Goal: Transaction & Acquisition: Book appointment/travel/reservation

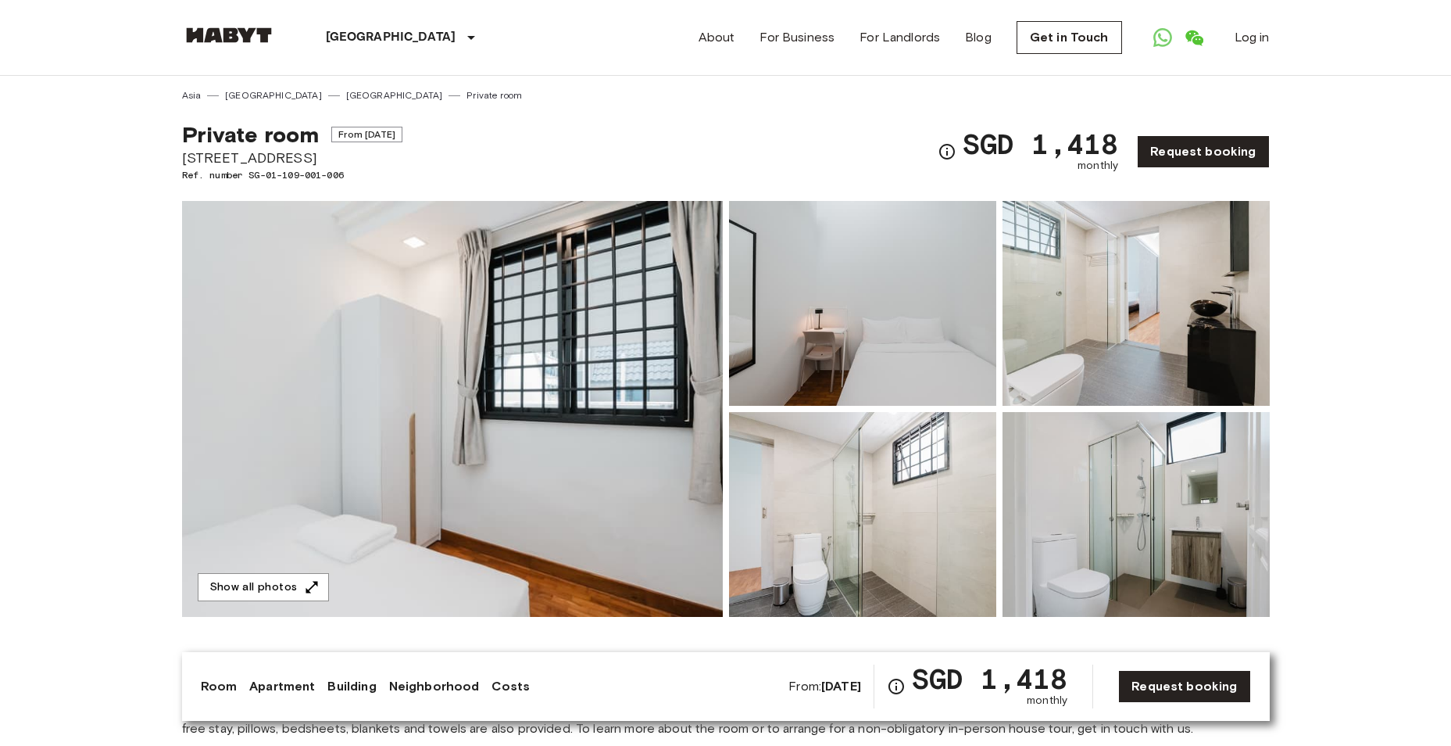
click at [402, 132] on span "From [DATE]" at bounding box center [366, 135] width 71 height 16
click at [467, 92] on link "Private room" at bounding box center [494, 95] width 55 height 14
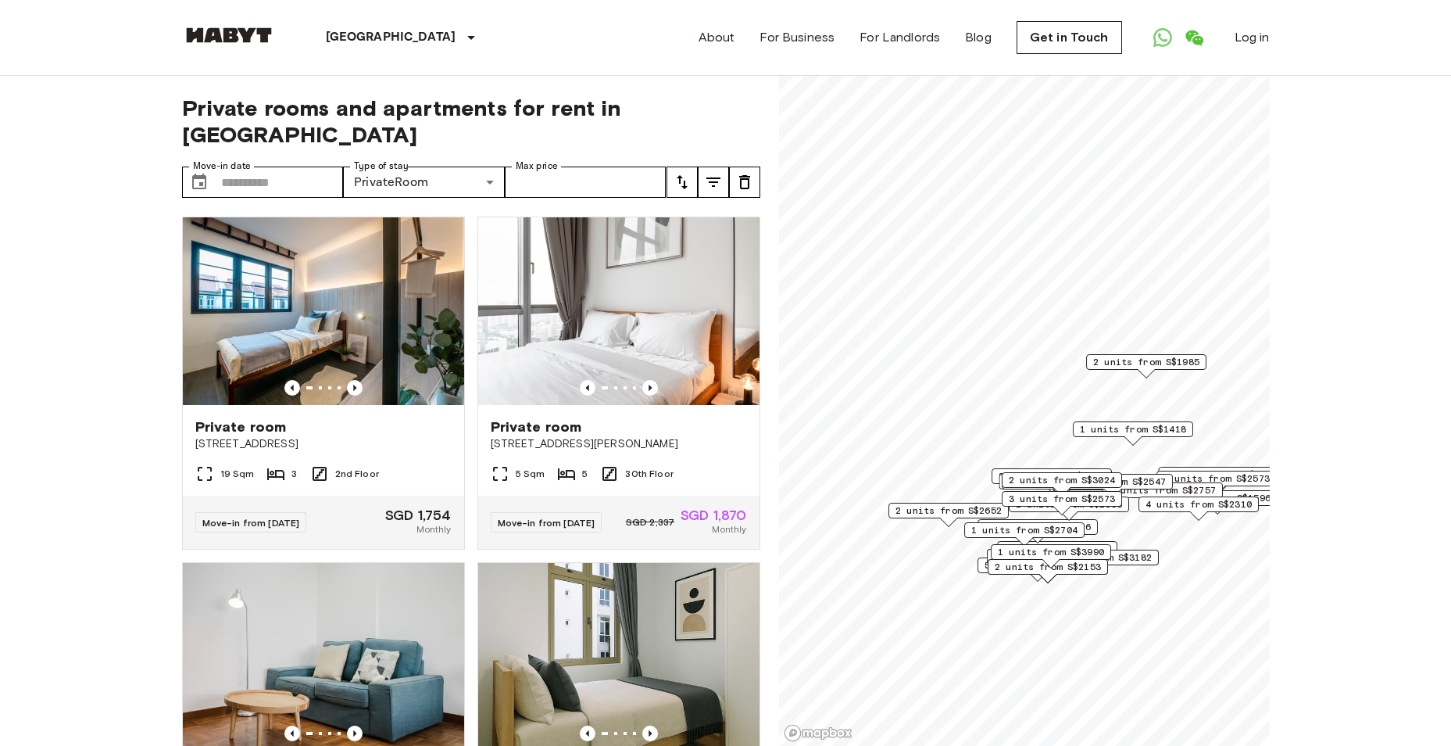
click at [692, 170] on button "tune" at bounding box center [682, 181] width 31 height 31
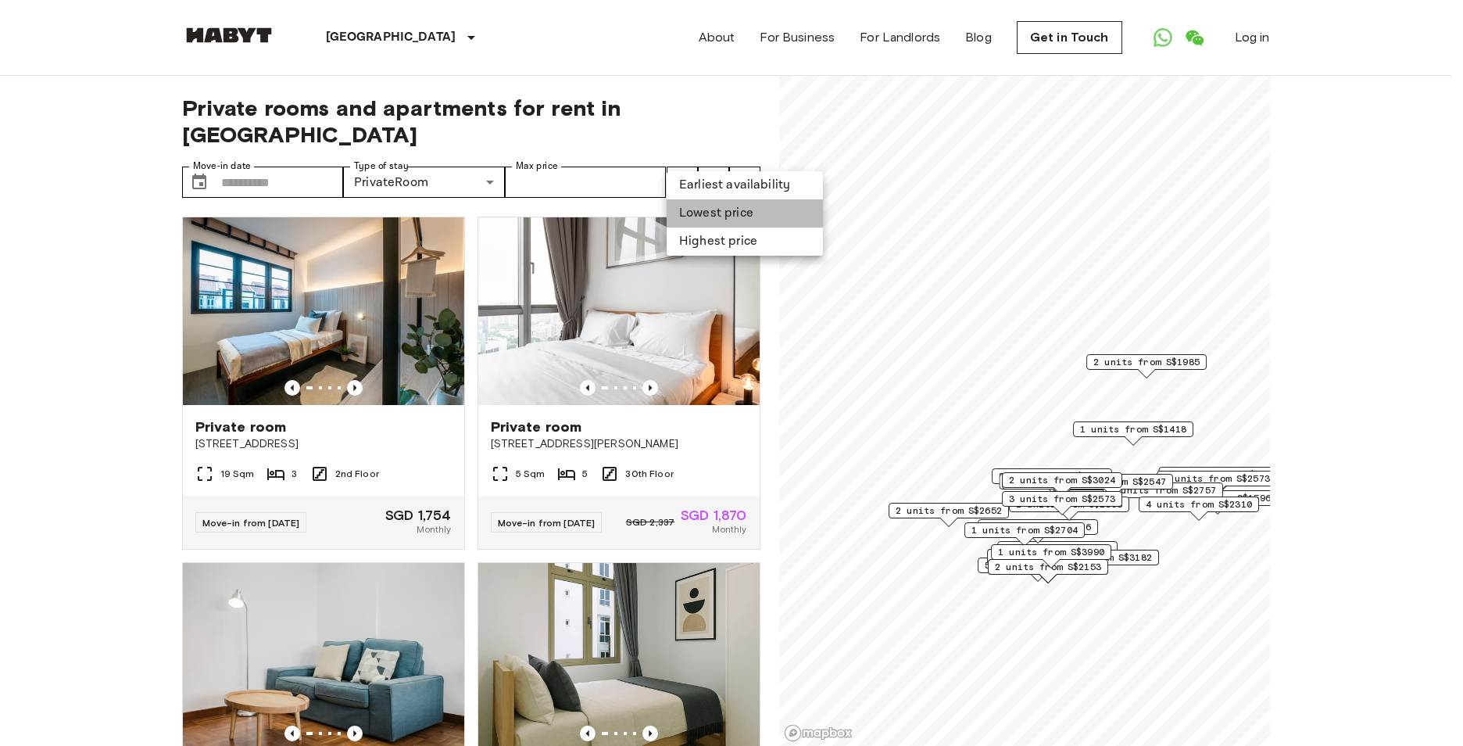
click at [719, 207] on li "Lowest price" at bounding box center [745, 213] width 156 height 28
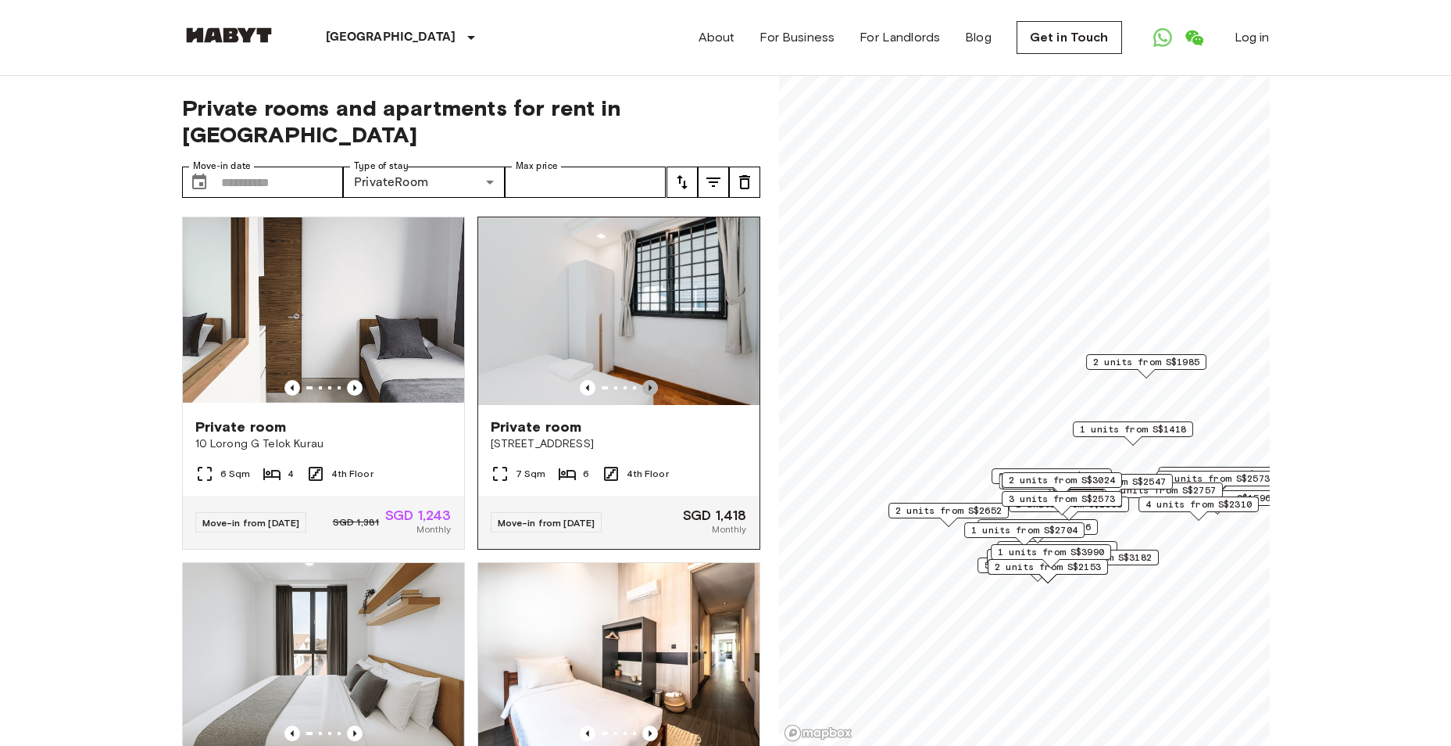
click at [642, 380] on icon "Previous image" at bounding box center [650, 388] width 16 height 16
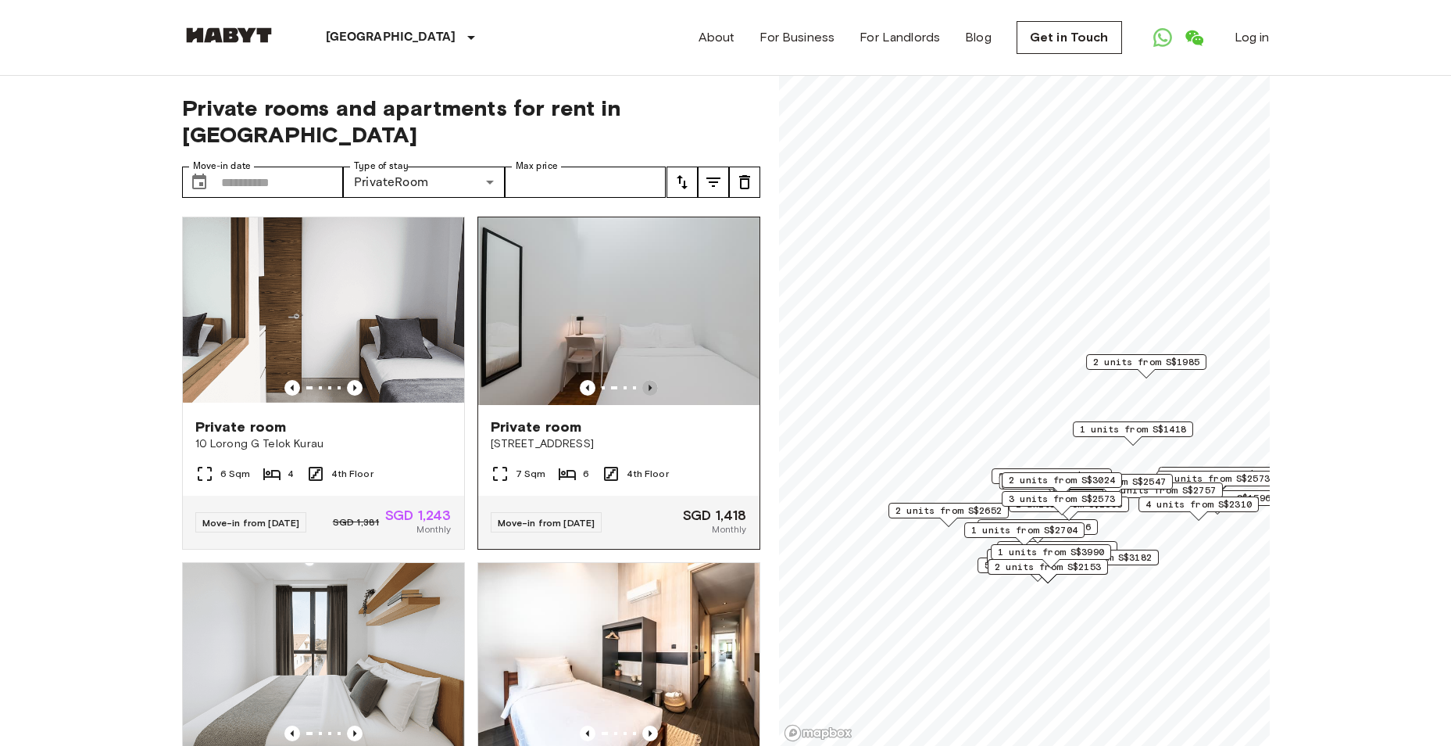
click at [642, 380] on icon "Previous image" at bounding box center [650, 388] width 16 height 16
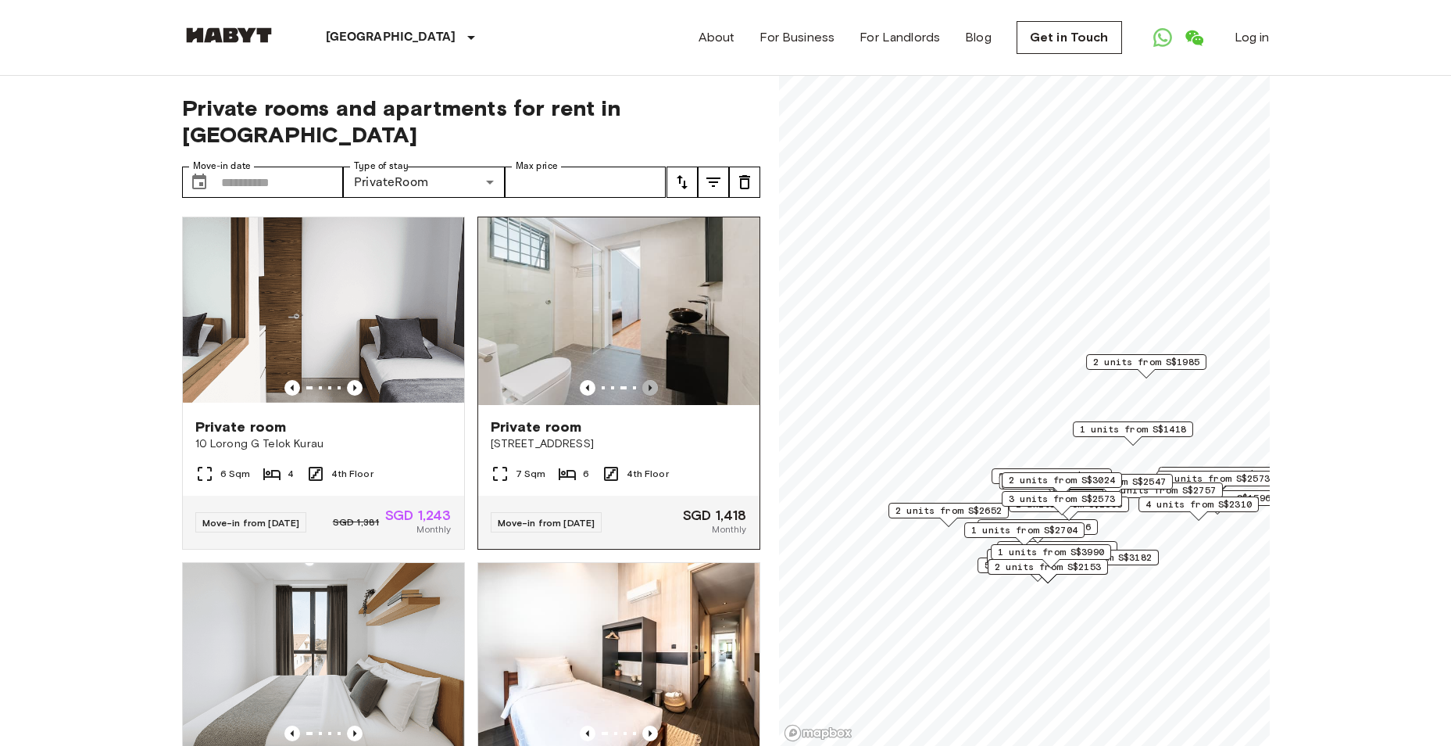
click at [642, 380] on icon "Previous image" at bounding box center [650, 388] width 16 height 16
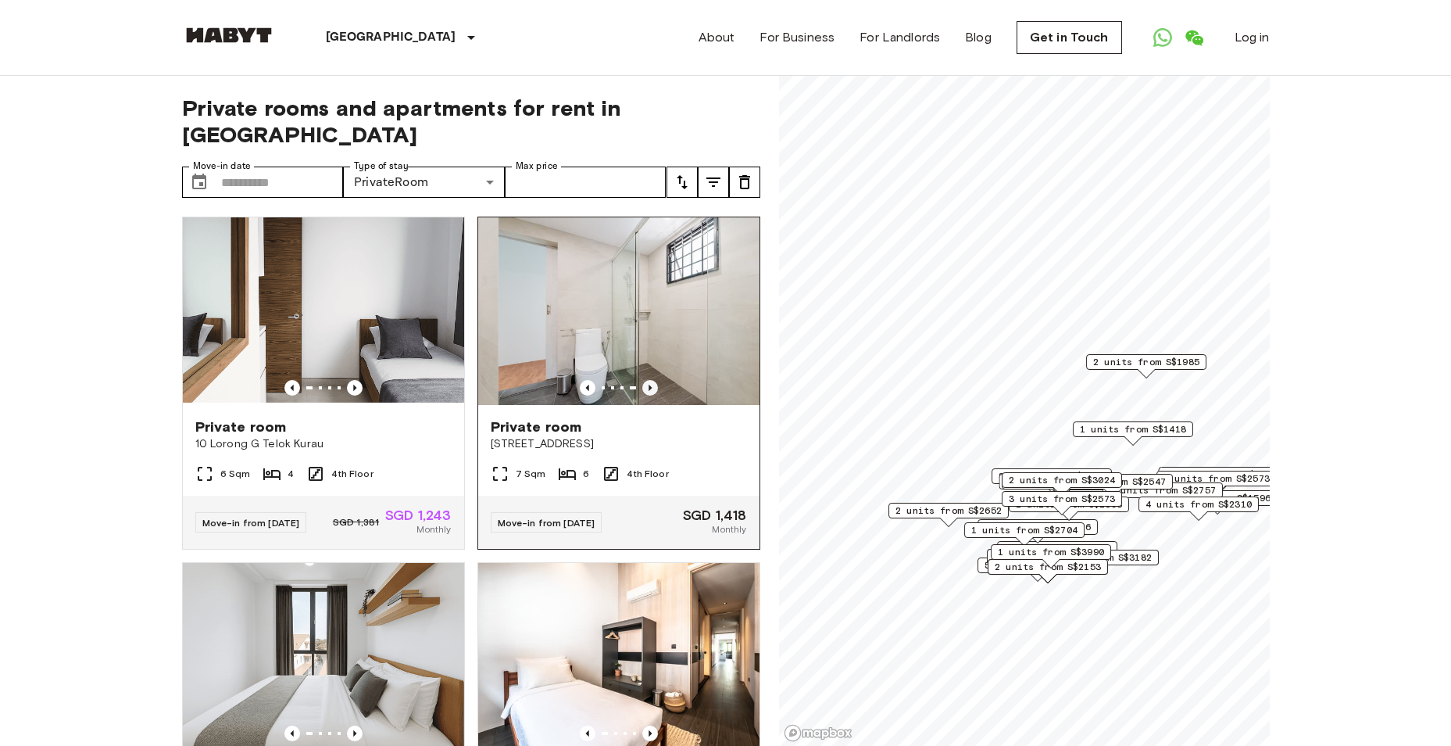
click at [642, 380] on icon "Previous image" at bounding box center [650, 388] width 16 height 16
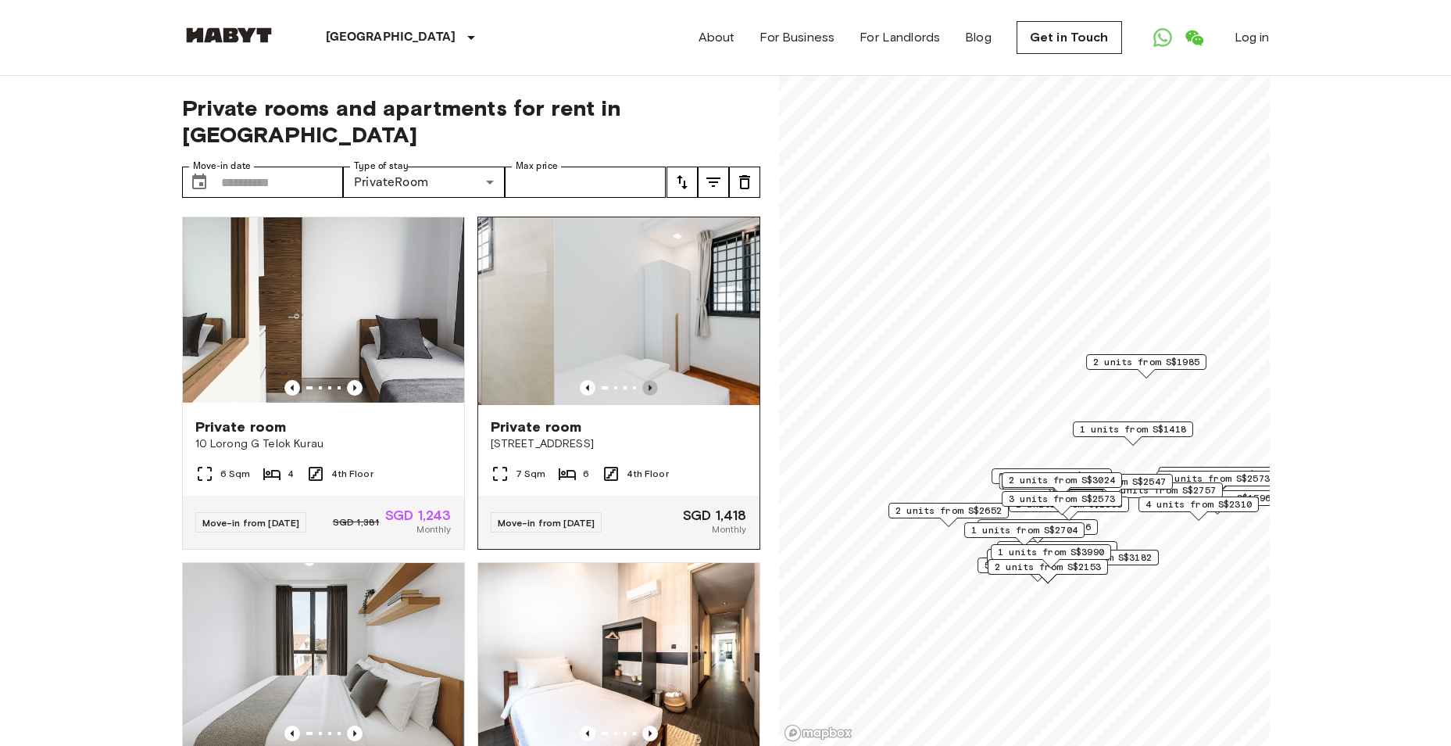
click at [642, 380] on icon "Previous image" at bounding box center [650, 388] width 16 height 16
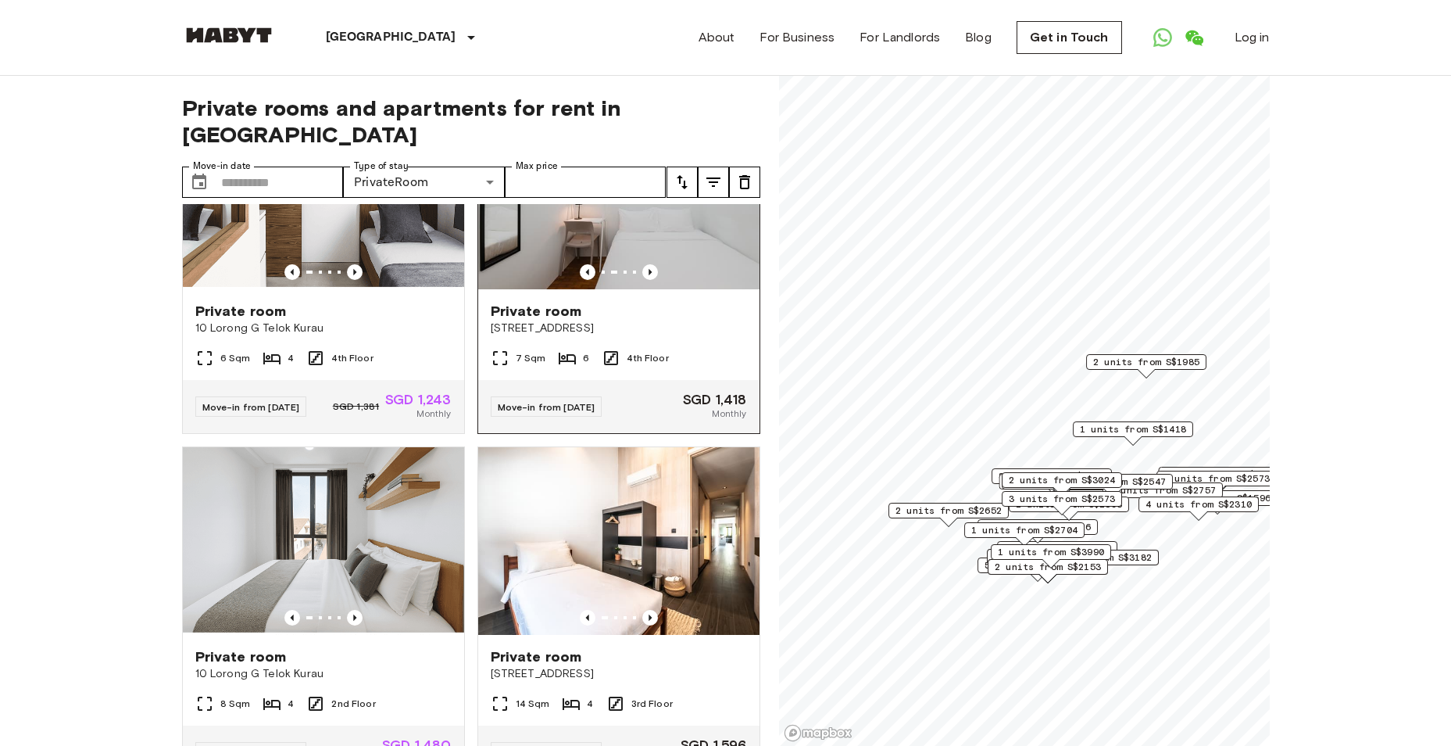
scroll to position [391, 0]
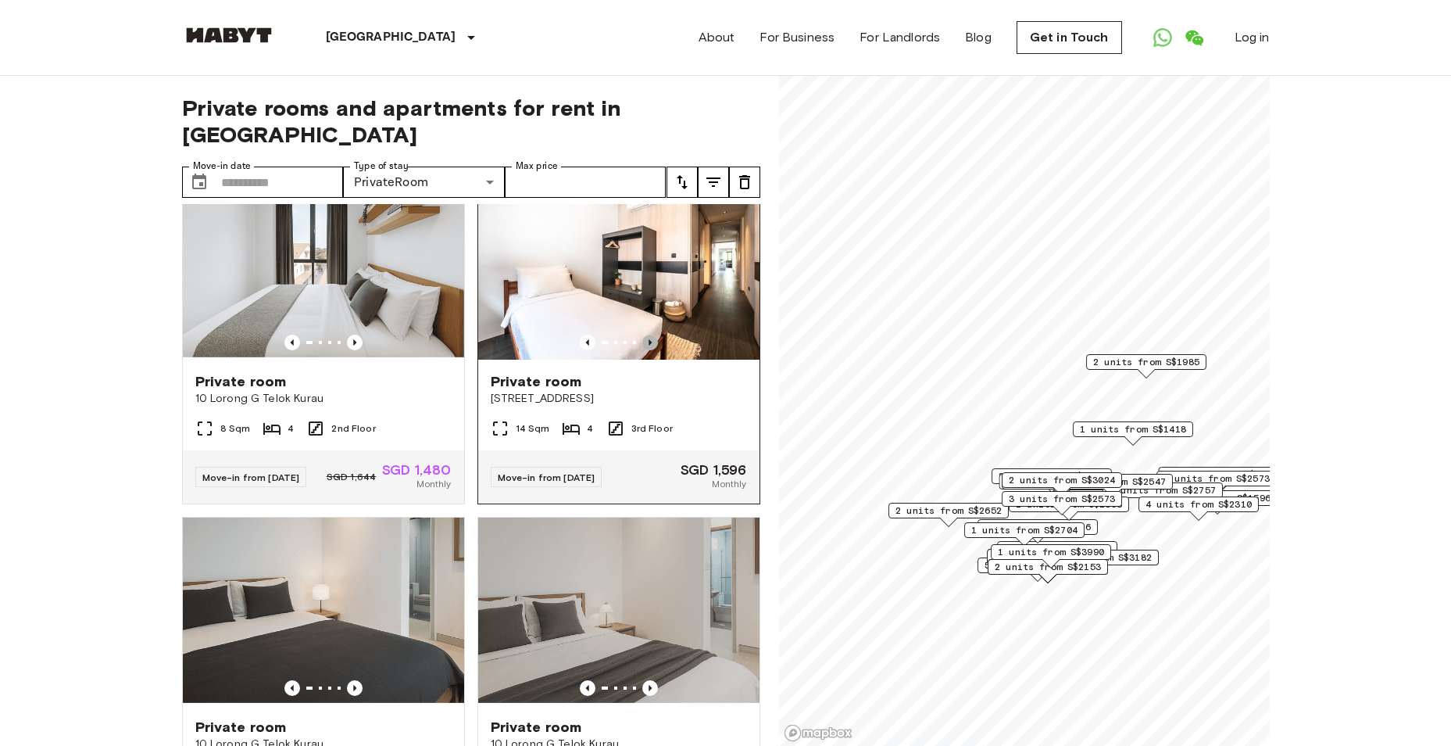
click at [642, 334] on icon "Previous image" at bounding box center [650, 342] width 16 height 16
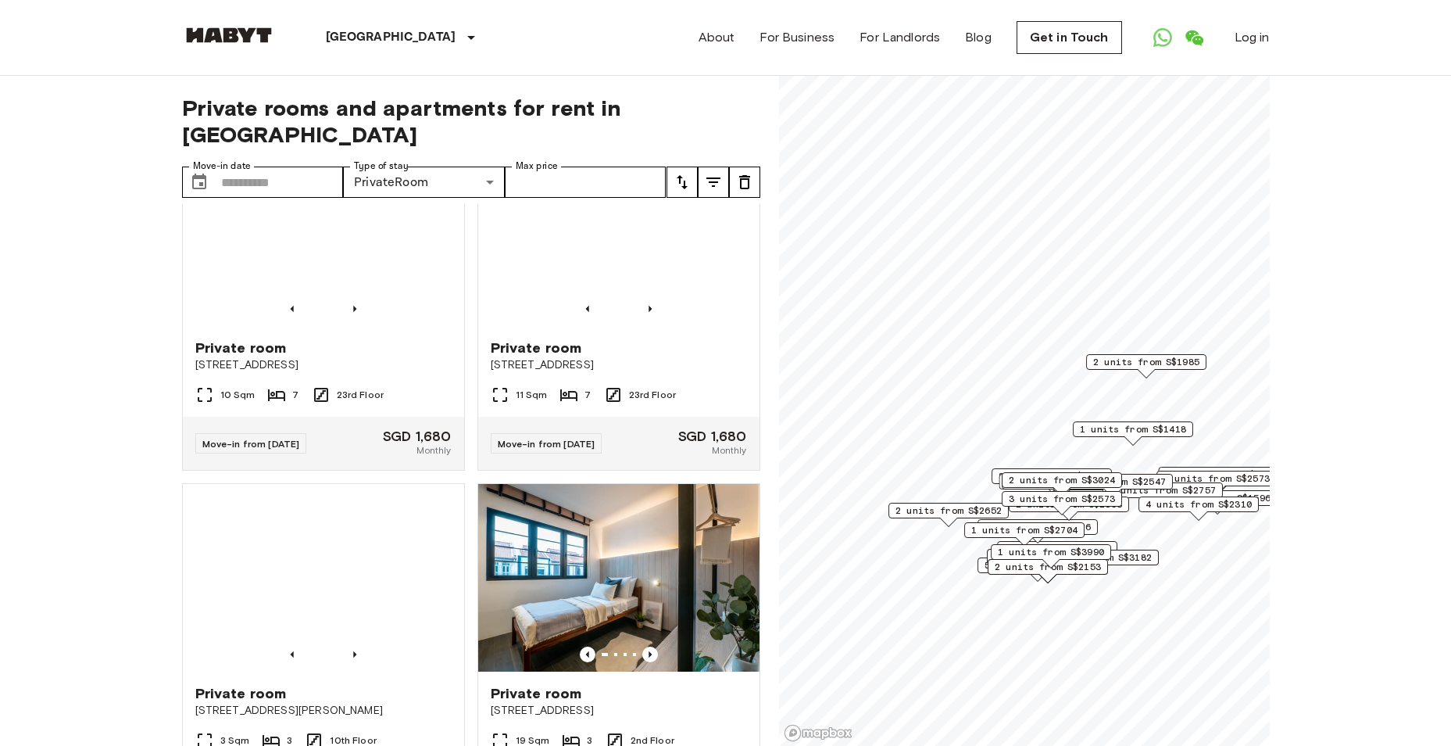
scroll to position [2501, 0]
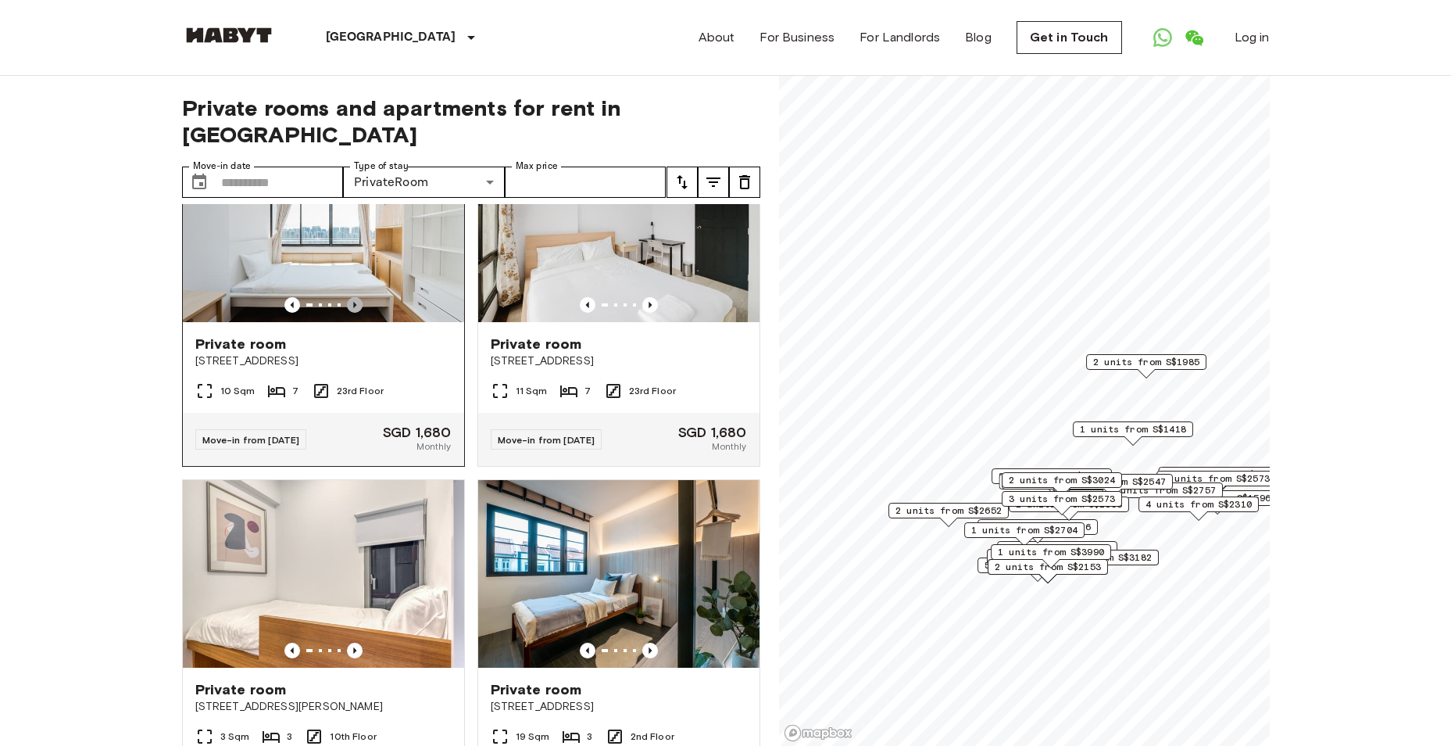
click at [358, 313] on icon "Previous image" at bounding box center [355, 305] width 16 height 16
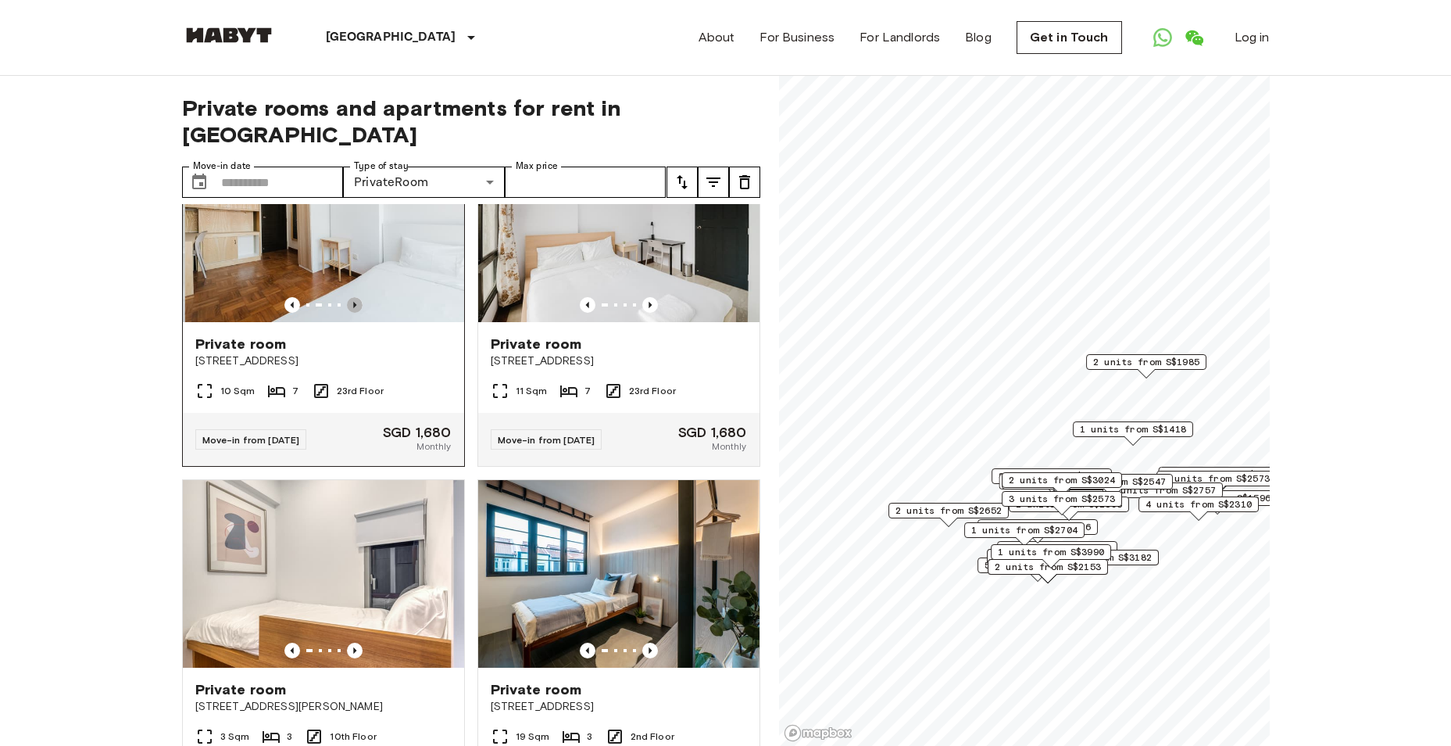
click at [358, 313] on icon "Previous image" at bounding box center [355, 305] width 16 height 16
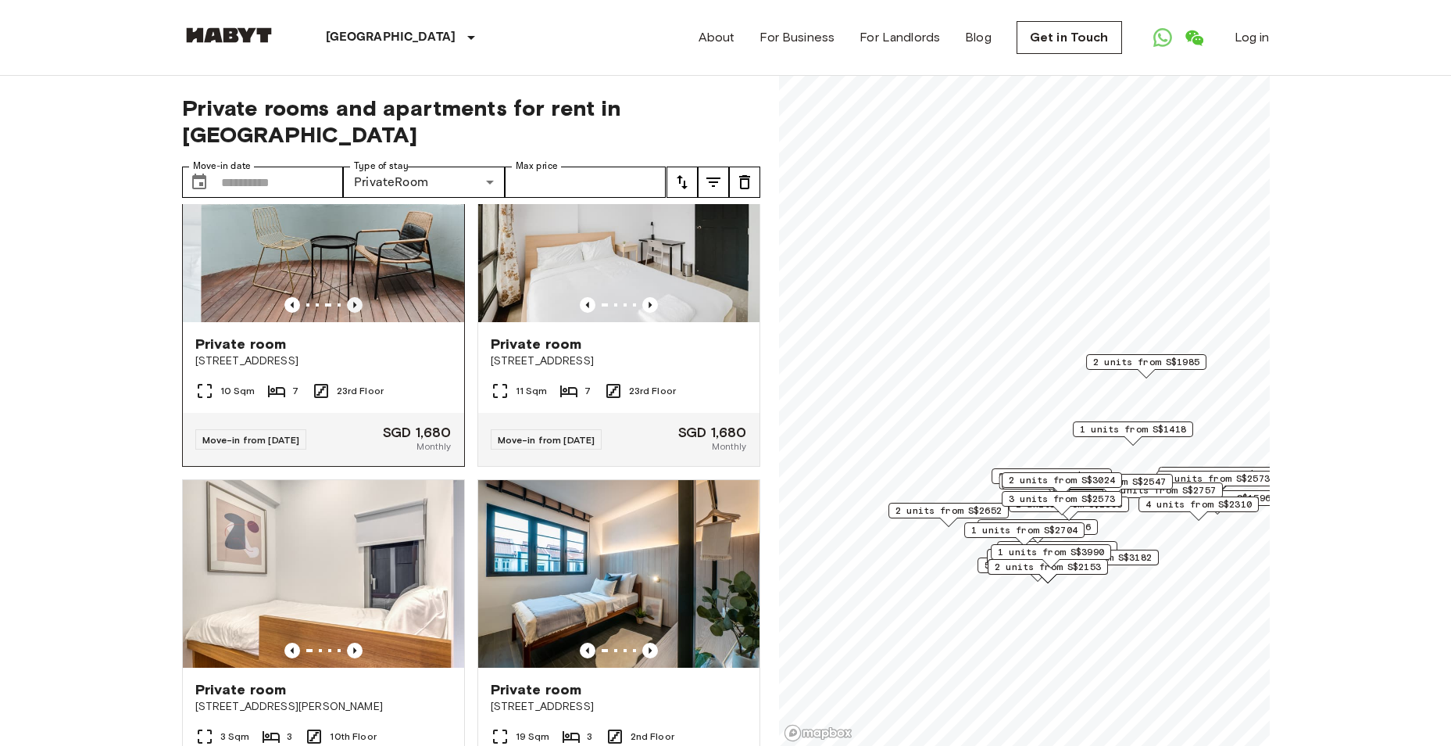
click at [358, 313] on icon "Previous image" at bounding box center [355, 305] width 16 height 16
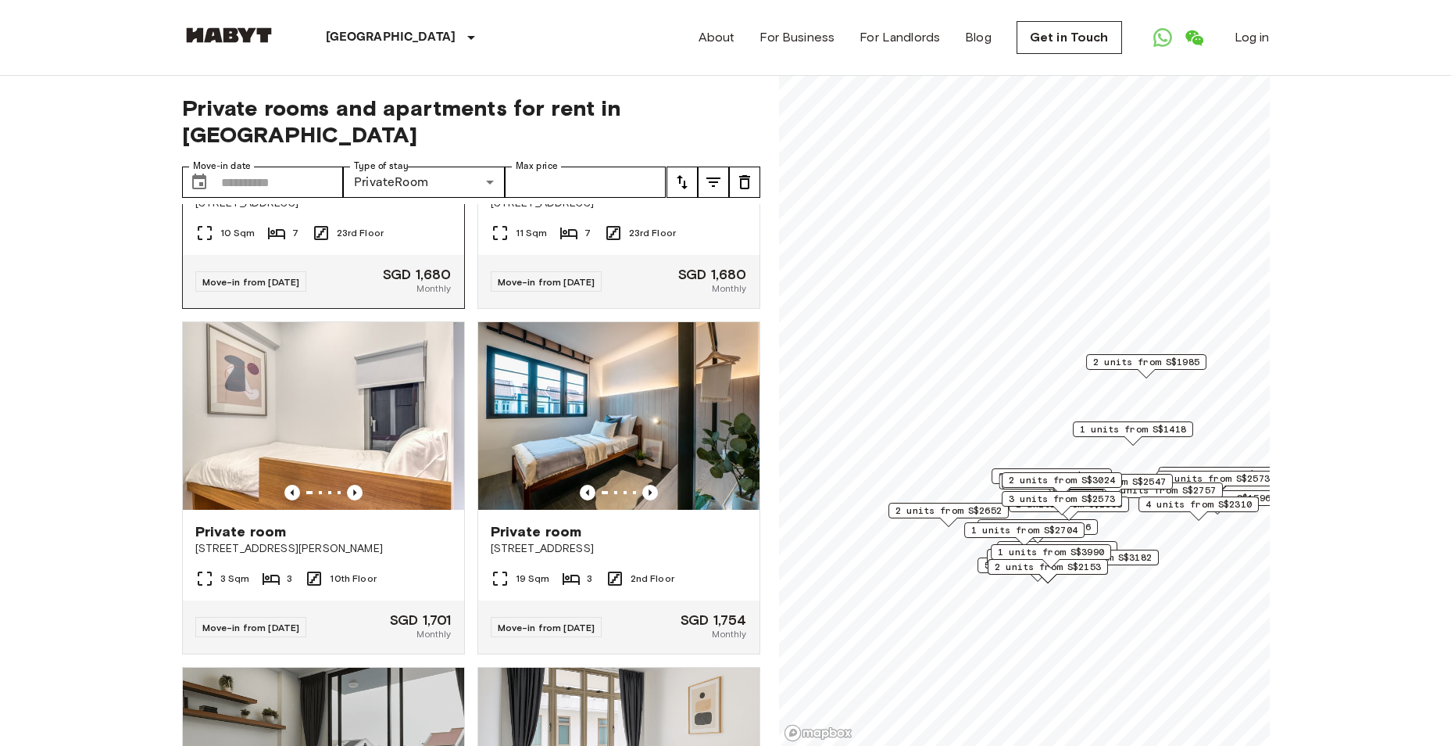
scroll to position [2657, 0]
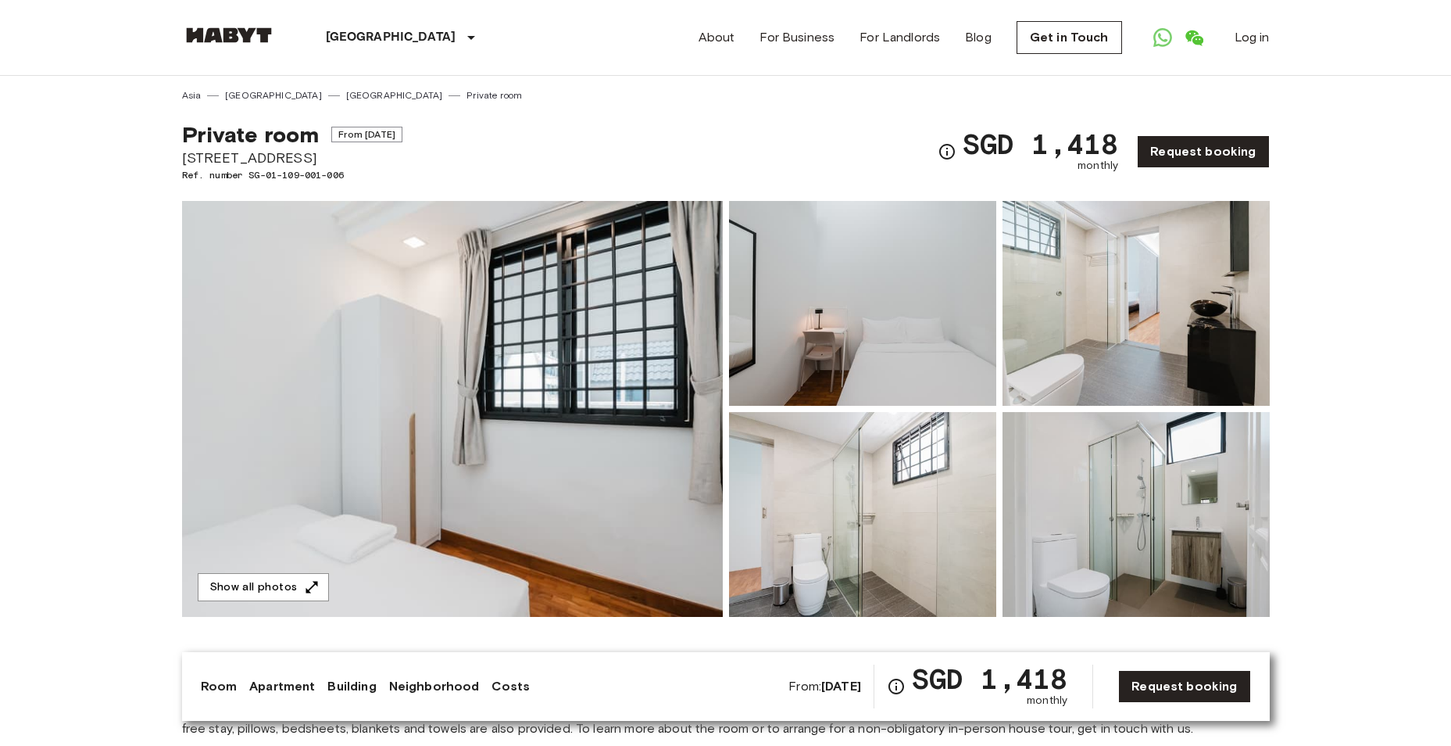
click at [1150, 571] on img at bounding box center [1136, 514] width 267 height 205
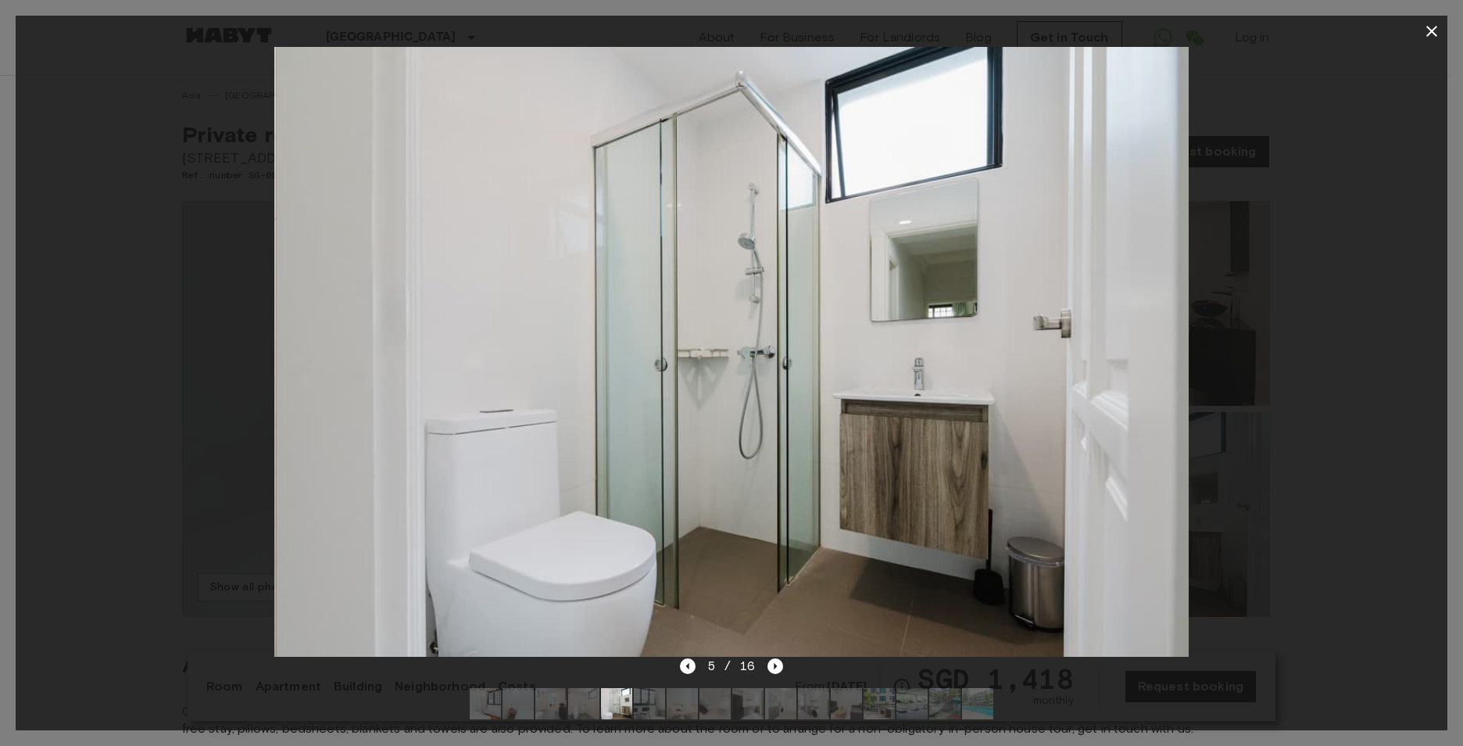
click at [925, 703] on img at bounding box center [911, 703] width 31 height 31
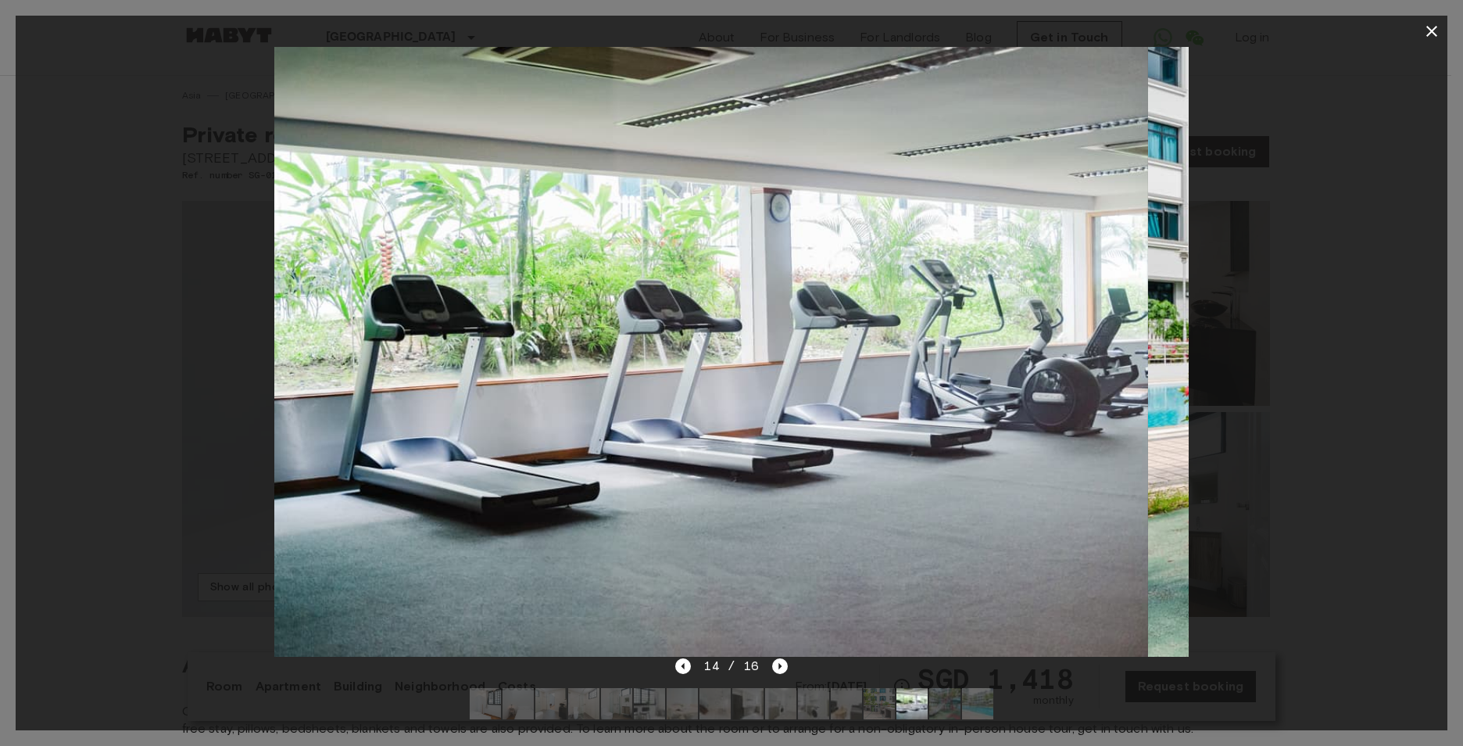
click at [874, 710] on img at bounding box center [879, 703] width 31 height 31
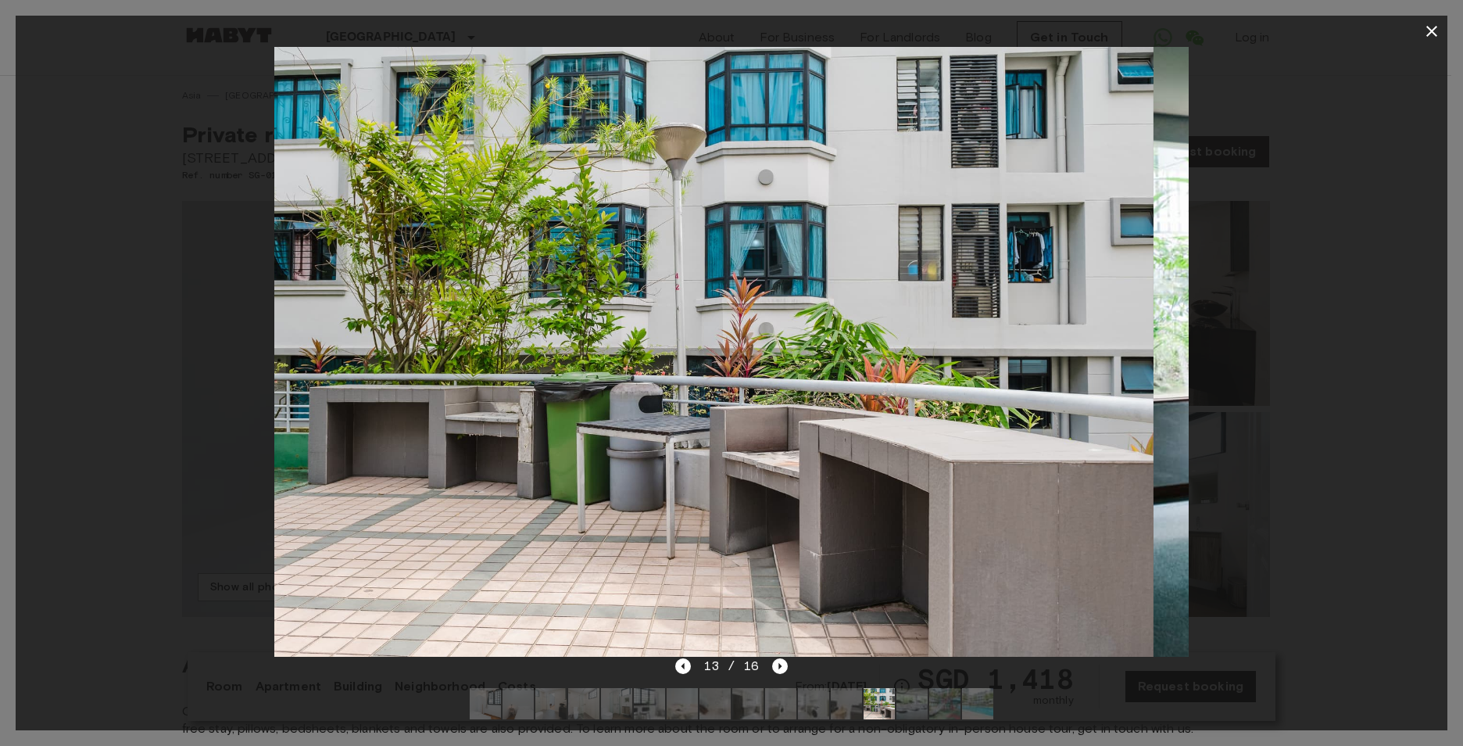
click at [844, 712] on img at bounding box center [846, 703] width 31 height 31
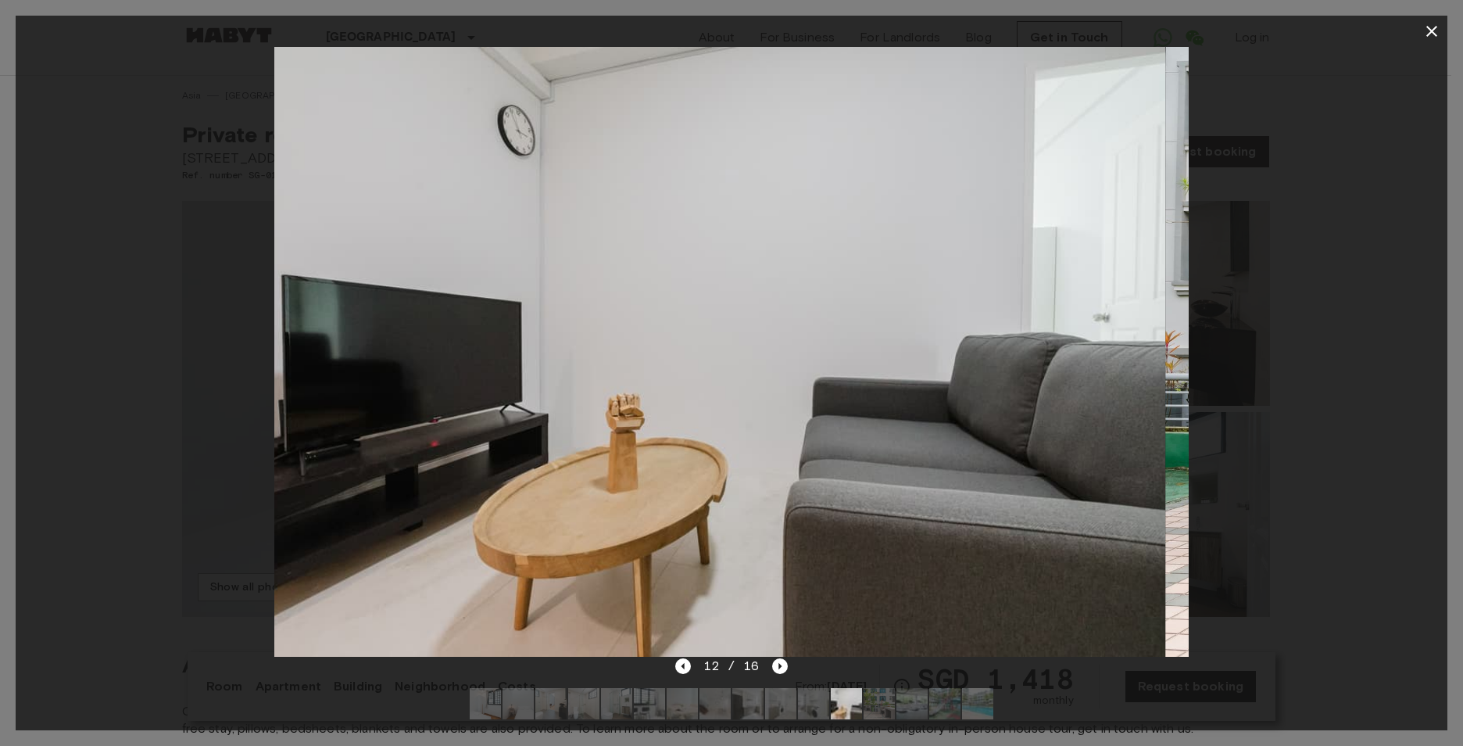
click at [809, 712] on img at bounding box center [813, 703] width 31 height 31
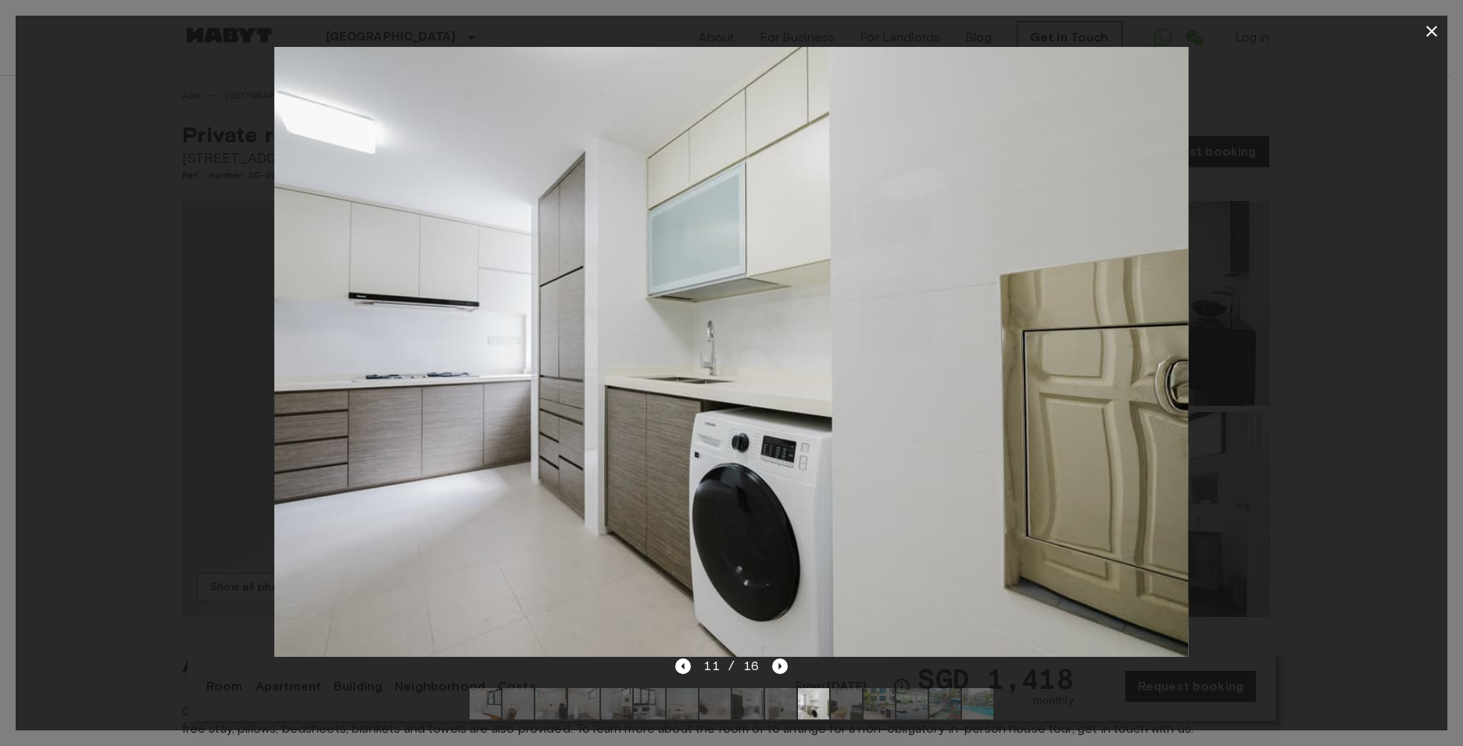
click at [767, 706] on img at bounding box center [780, 703] width 31 height 31
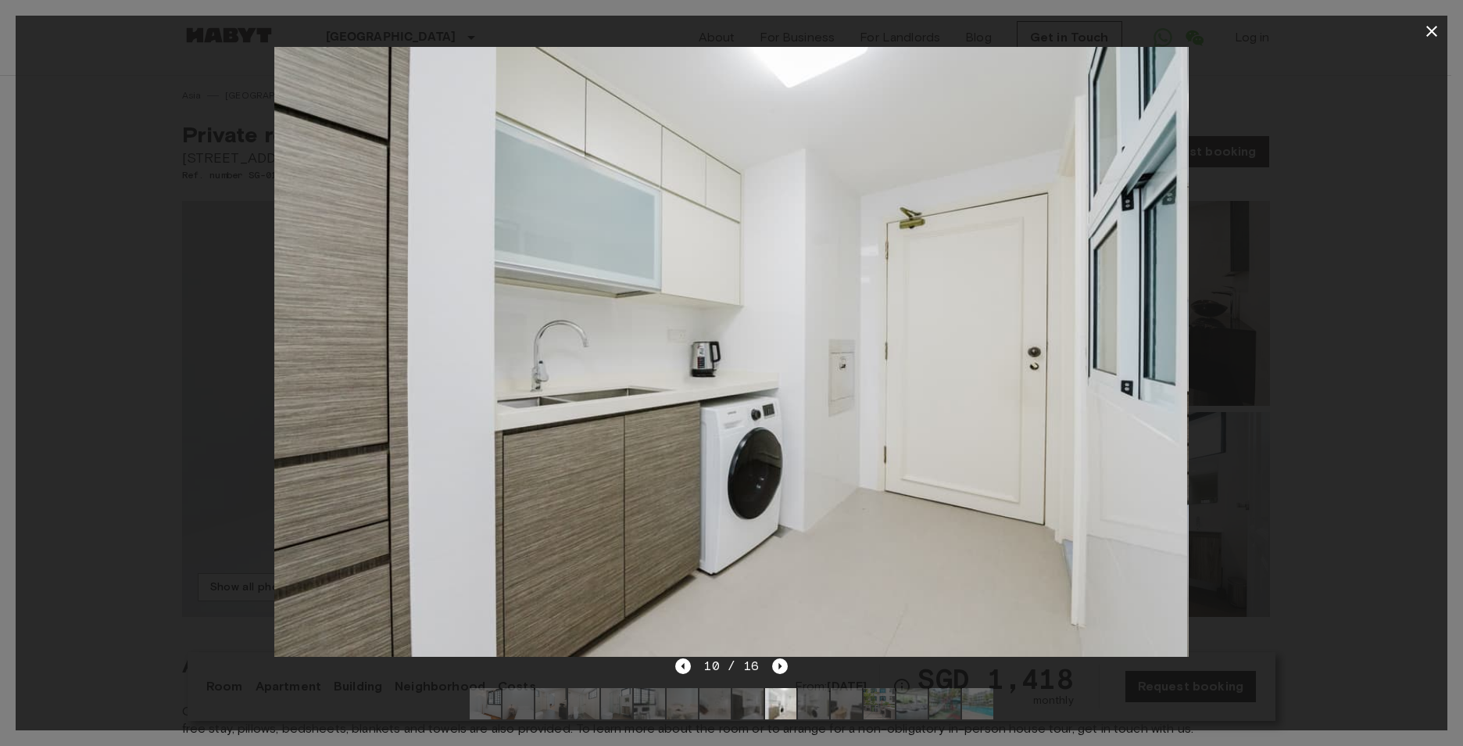
click at [737, 706] on img at bounding box center [747, 703] width 31 height 31
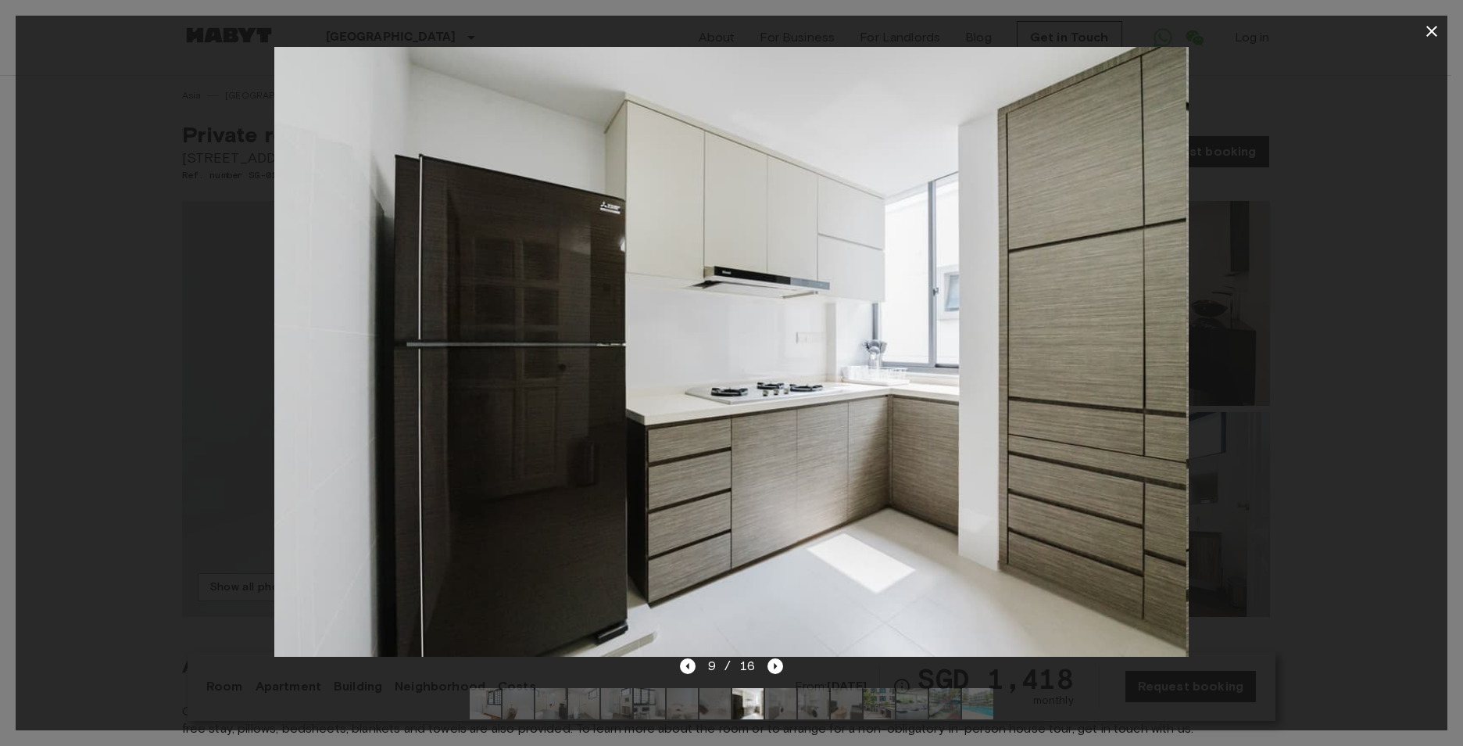
click at [701, 703] on img at bounding box center [714, 703] width 31 height 31
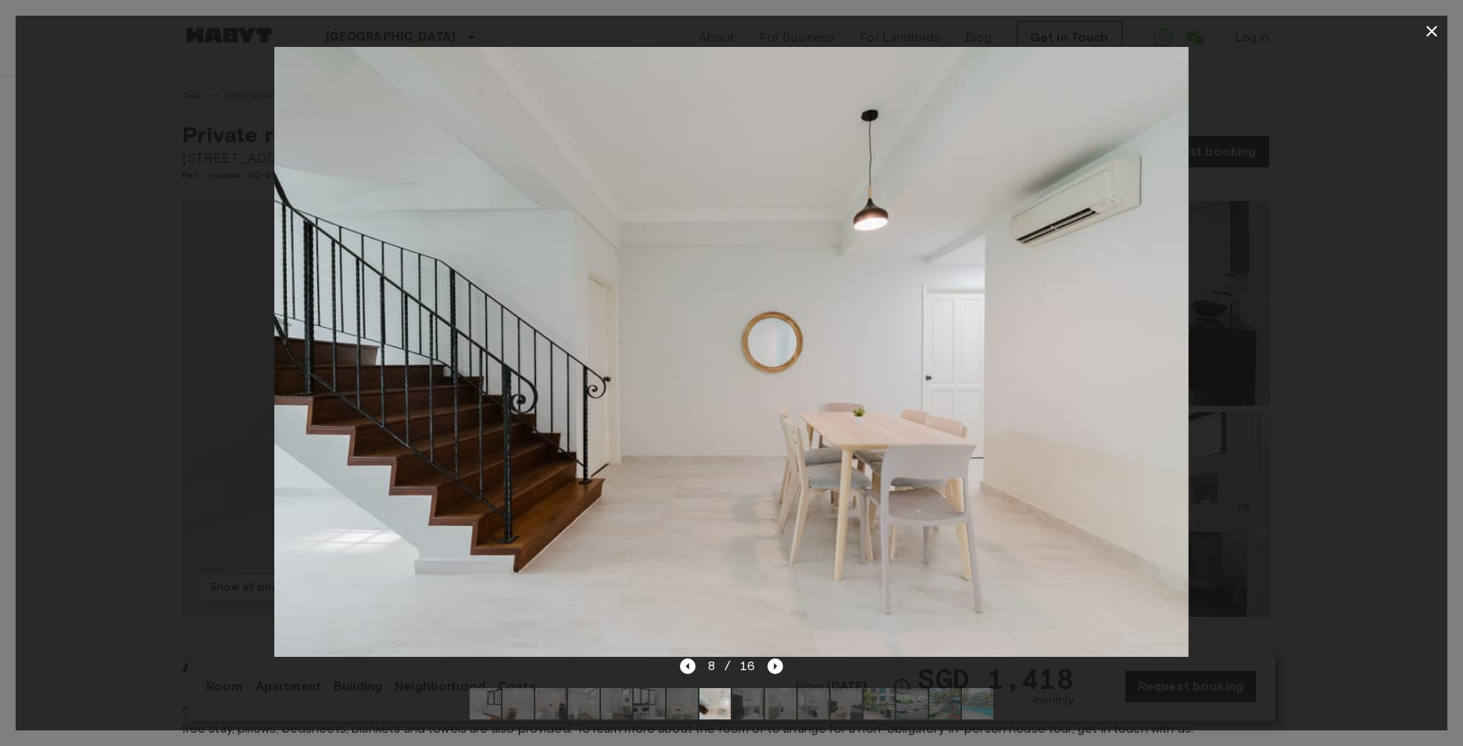
click at [730, 701] on img at bounding box center [714, 703] width 31 height 31
click at [731, 699] on div at bounding box center [731, 703] width 549 height 56
click at [741, 700] on img at bounding box center [747, 703] width 31 height 31
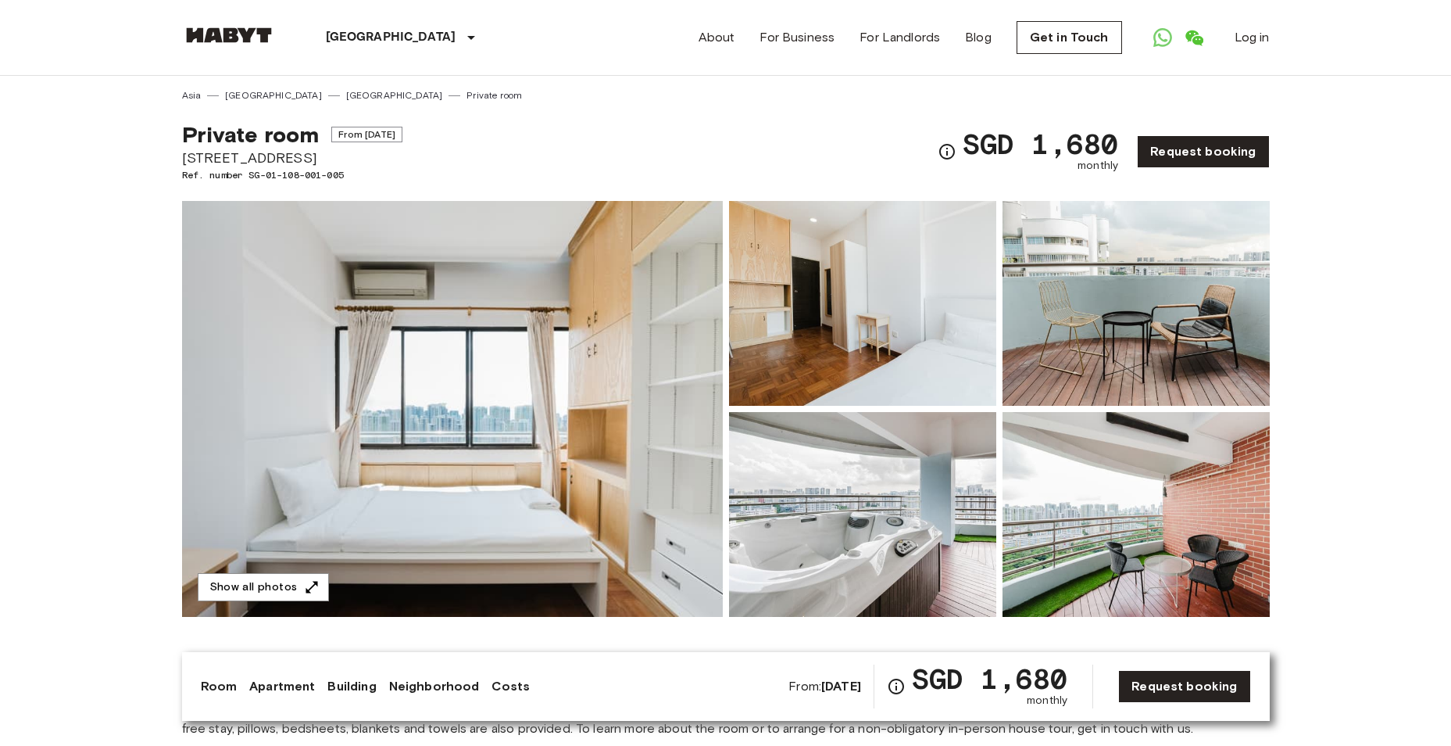
click at [956, 313] on img at bounding box center [862, 303] width 267 height 205
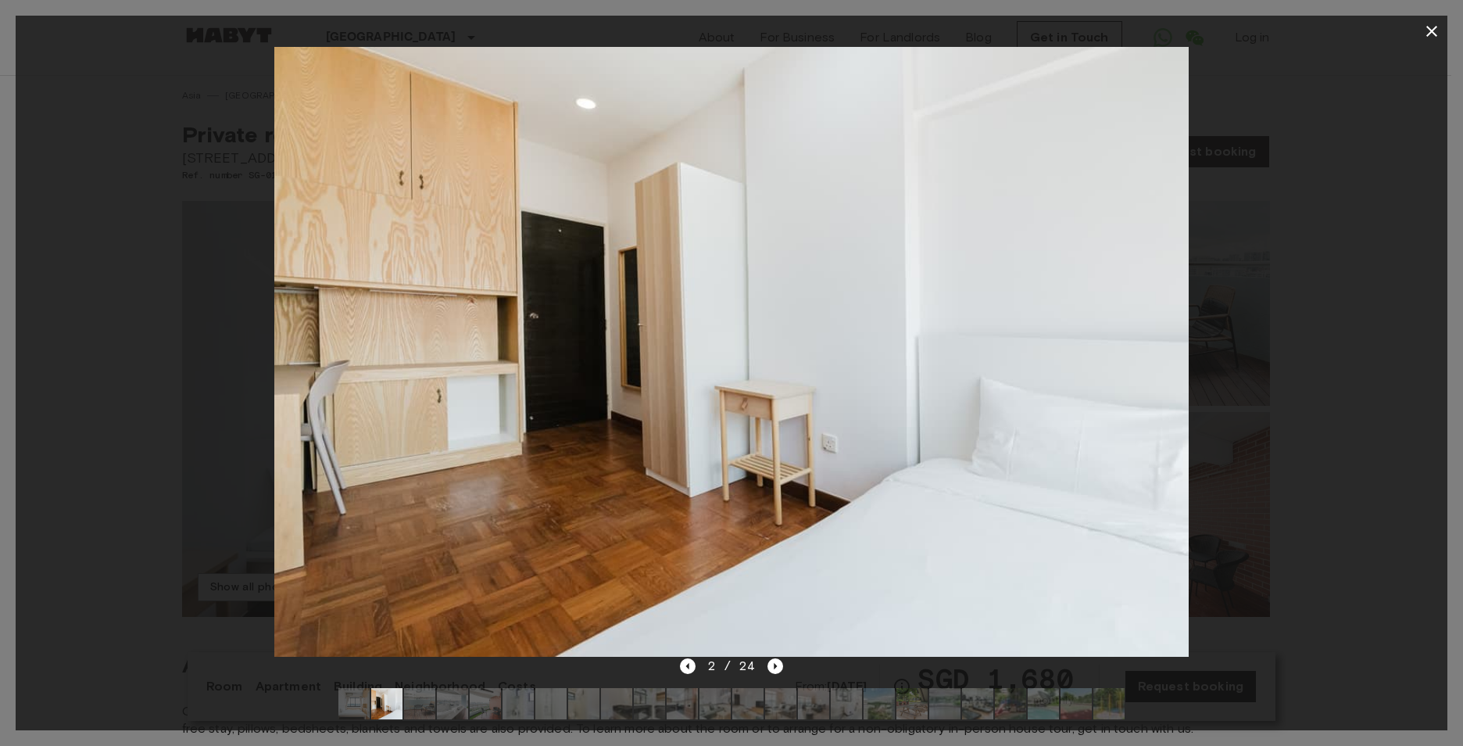
click at [796, 709] on img at bounding box center [780, 703] width 31 height 31
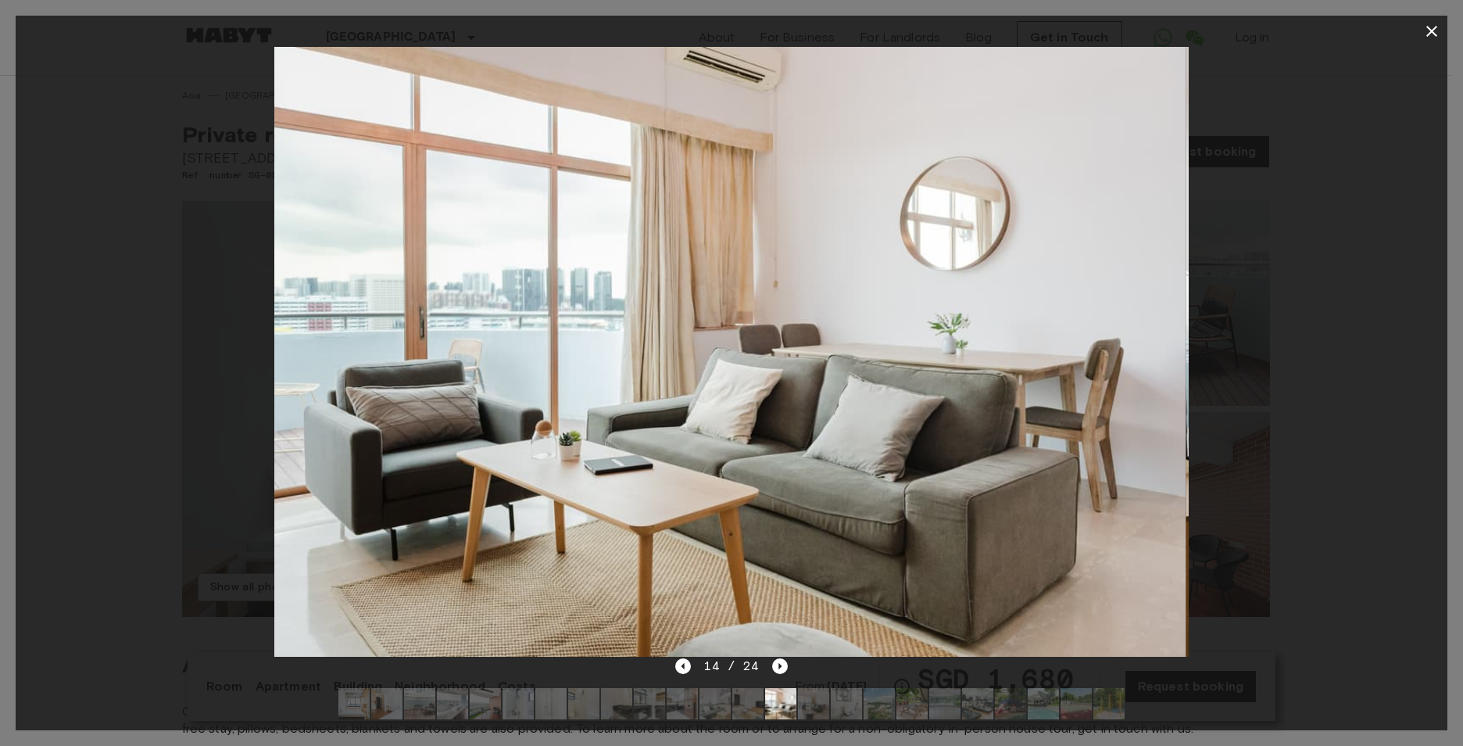
click at [733, 709] on img at bounding box center [747, 703] width 31 height 31
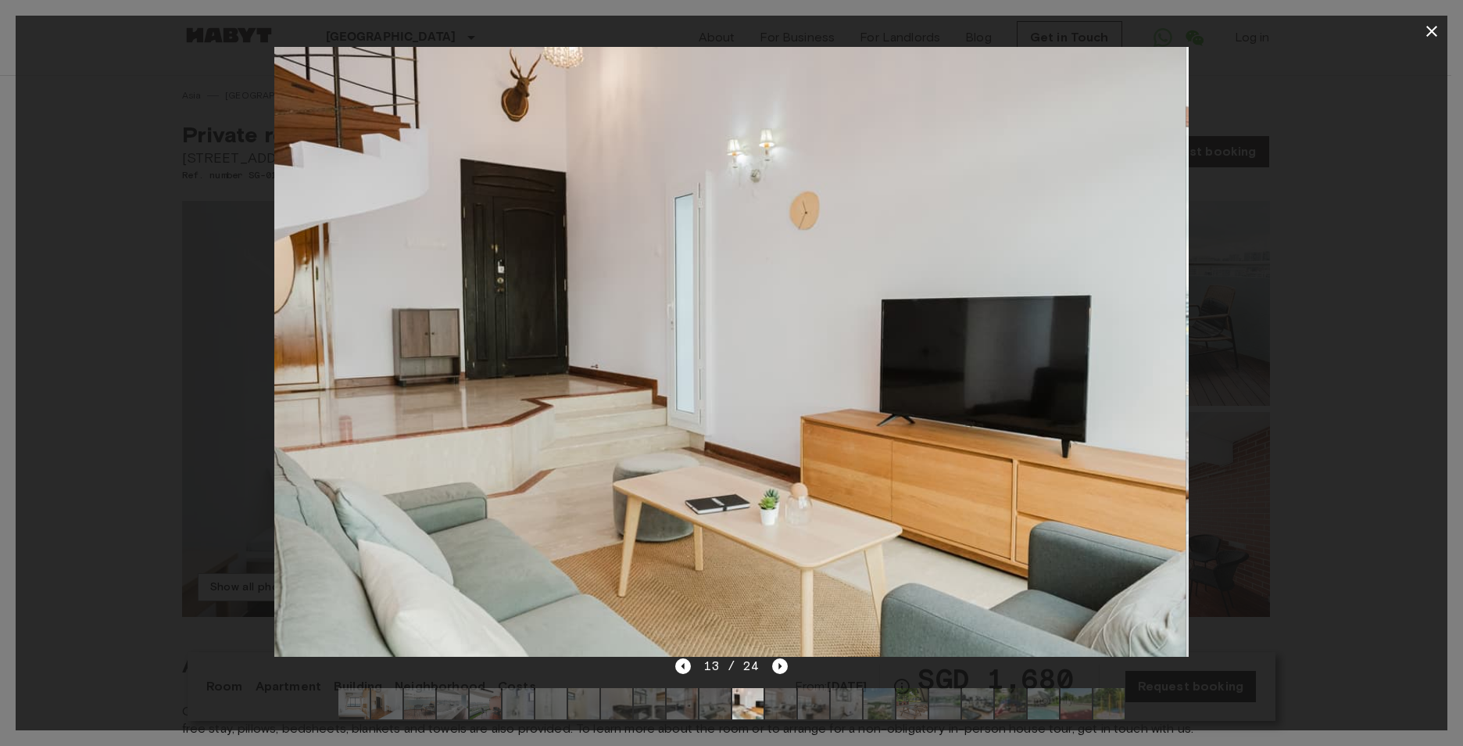
click at [700, 710] on img at bounding box center [714, 703] width 31 height 31
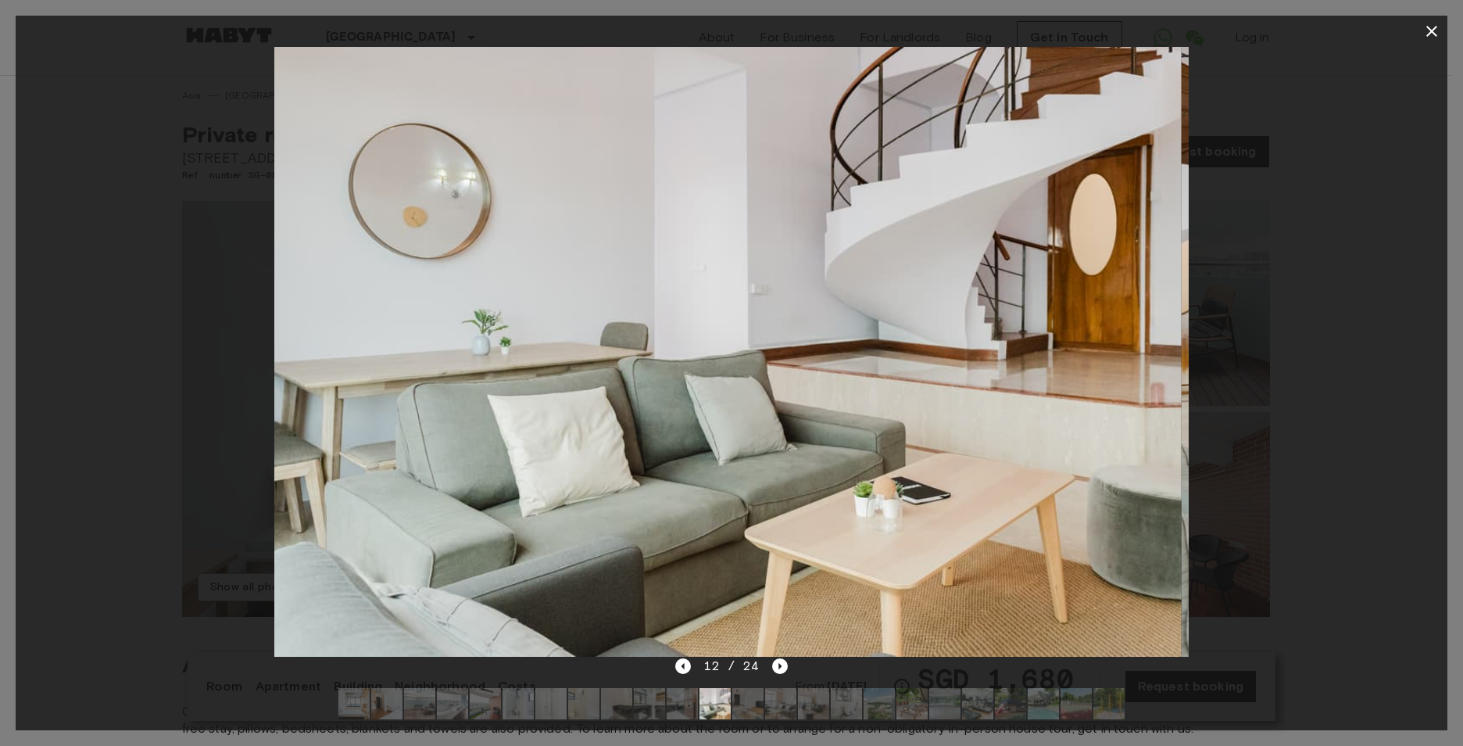
click at [656, 711] on img at bounding box center [649, 703] width 31 height 31
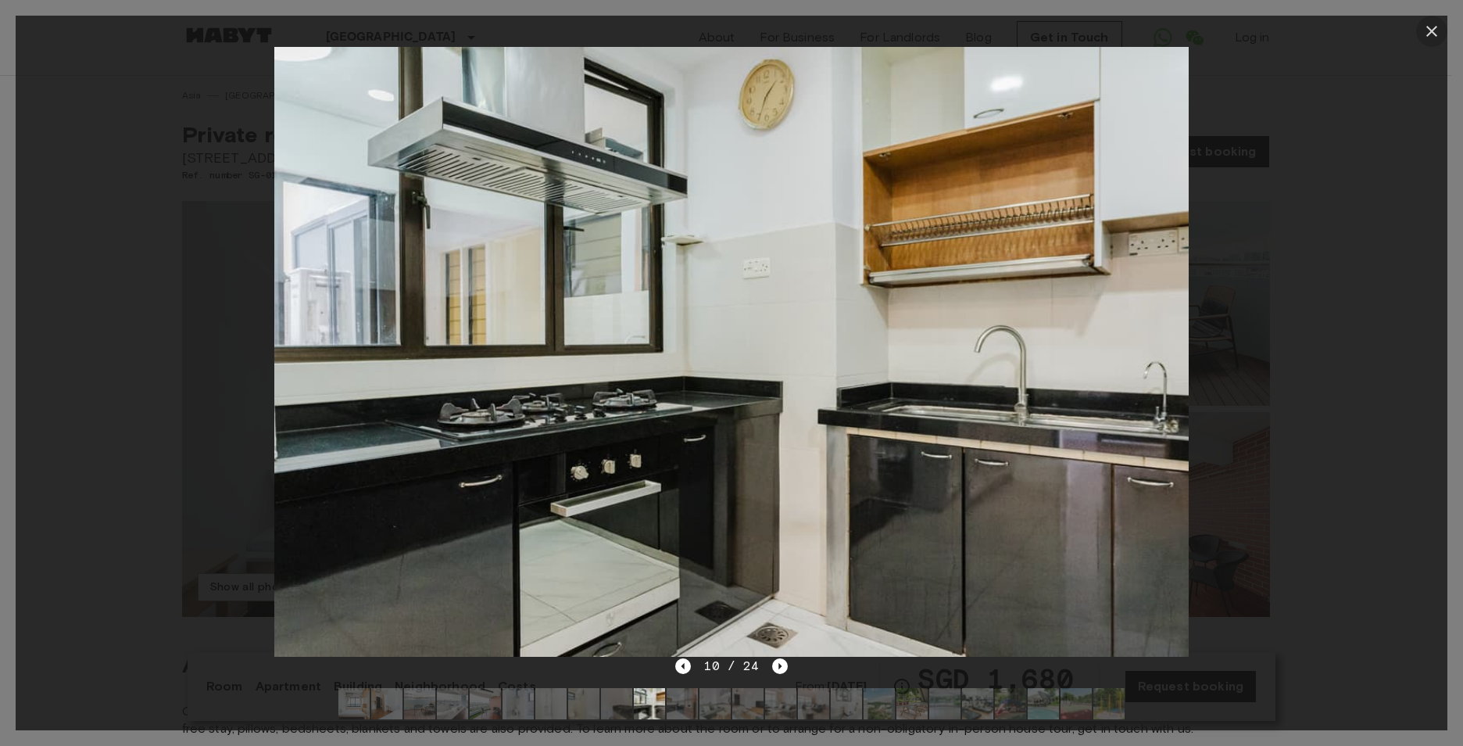
click at [1437, 21] on button "button" at bounding box center [1431, 31] width 31 height 31
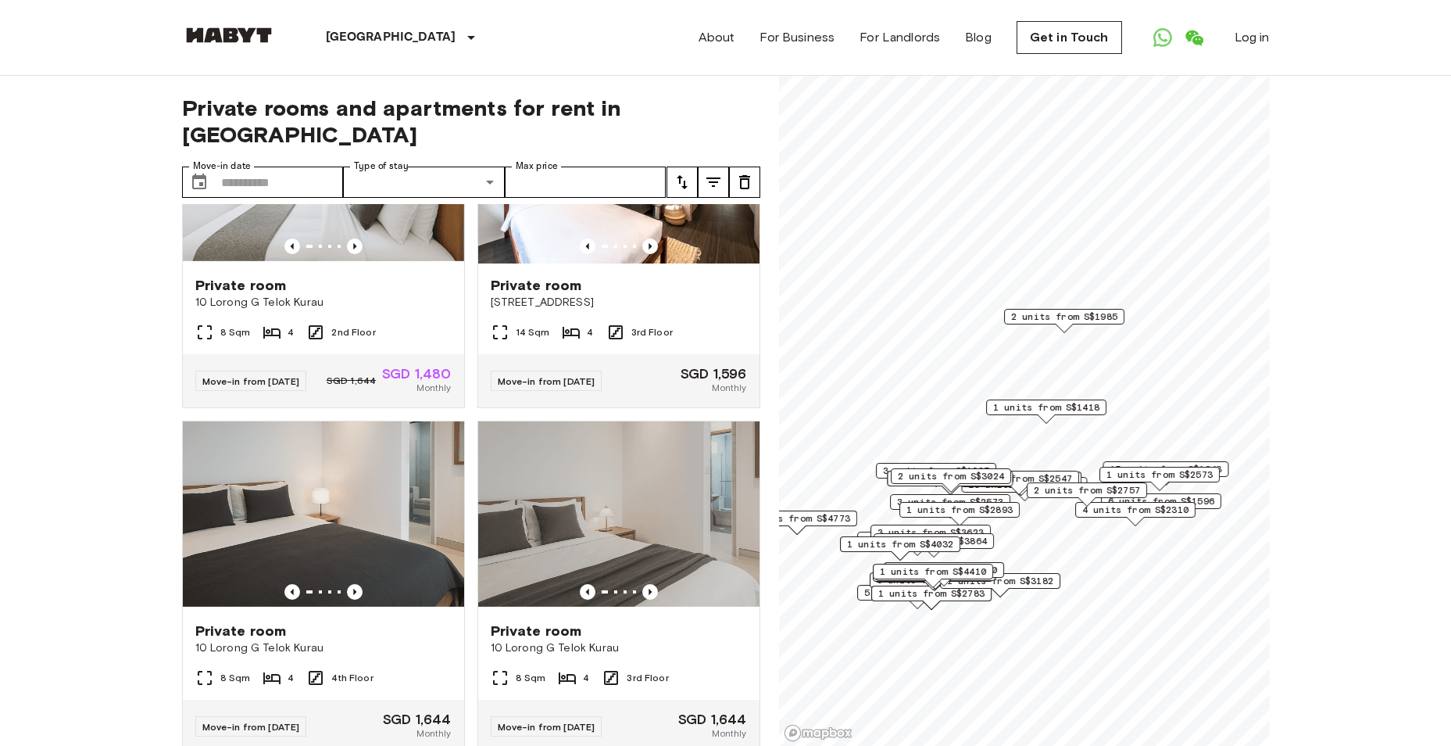
scroll to position [469, 0]
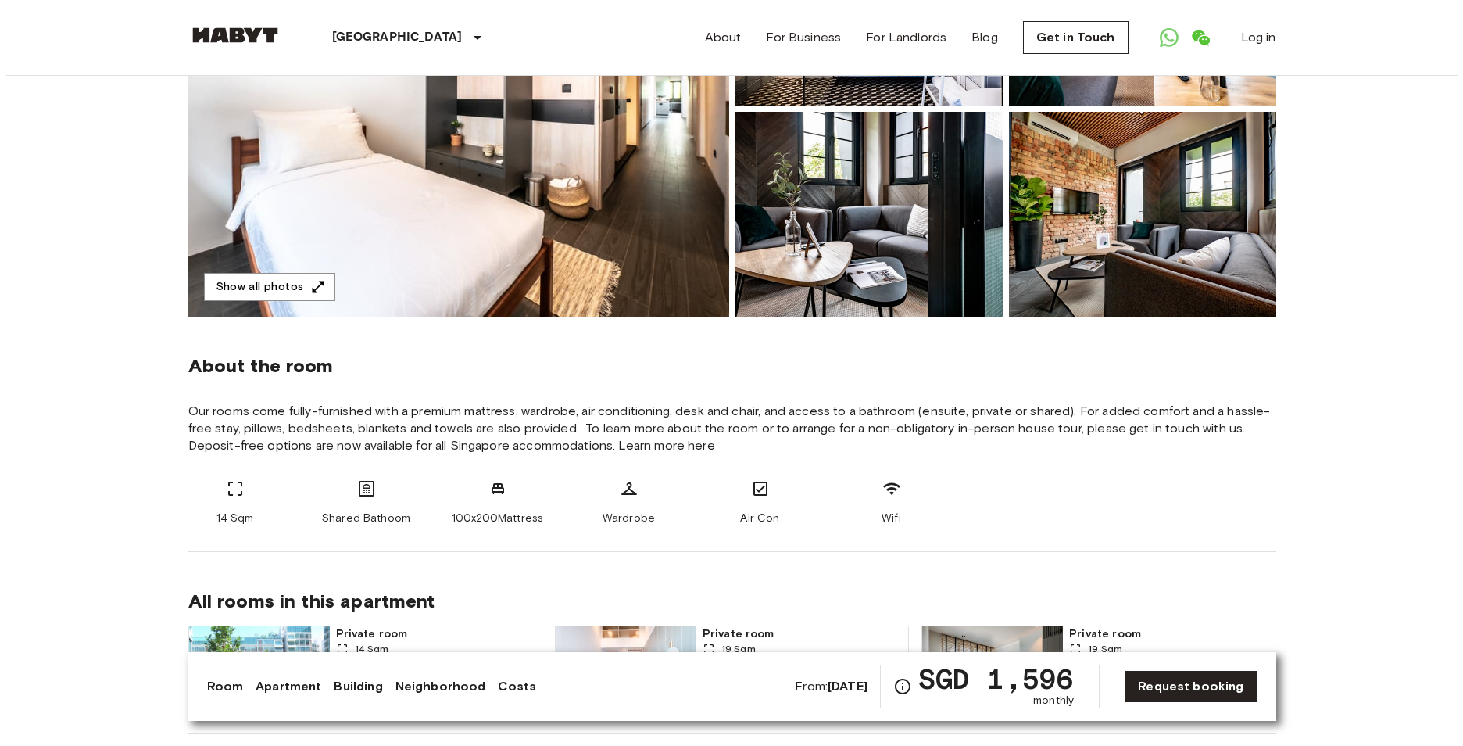
scroll to position [234, 0]
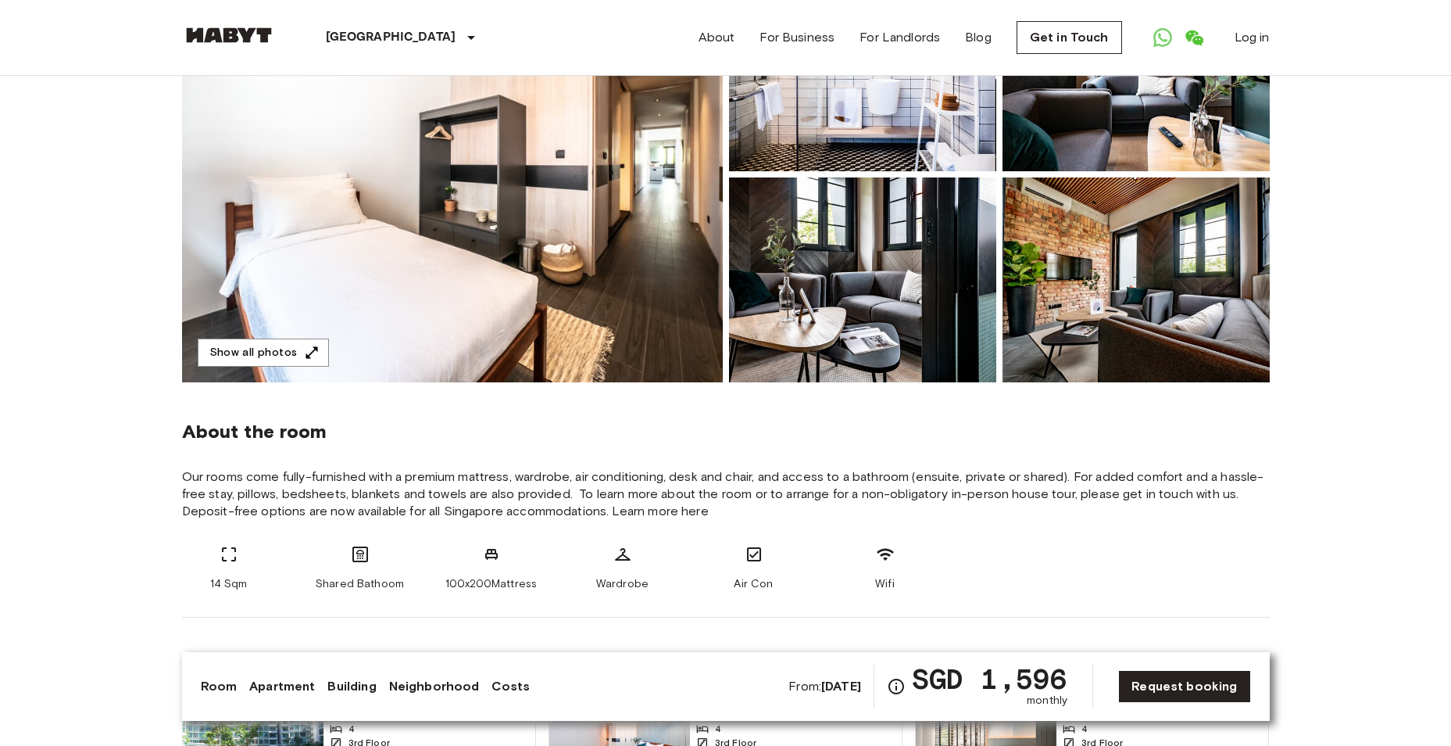
click at [1176, 327] on img at bounding box center [1136, 279] width 267 height 205
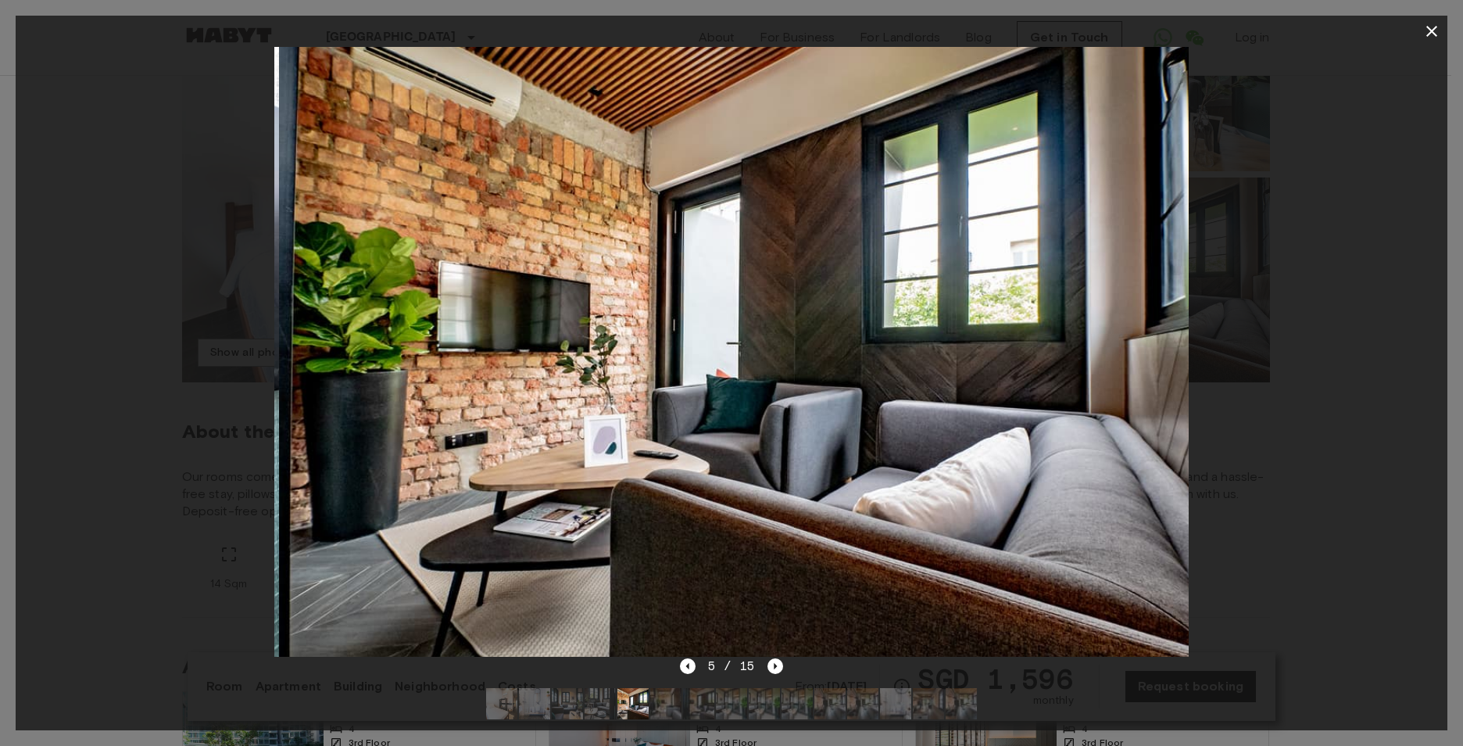
click at [843, 704] on img at bounding box center [829, 703] width 31 height 31
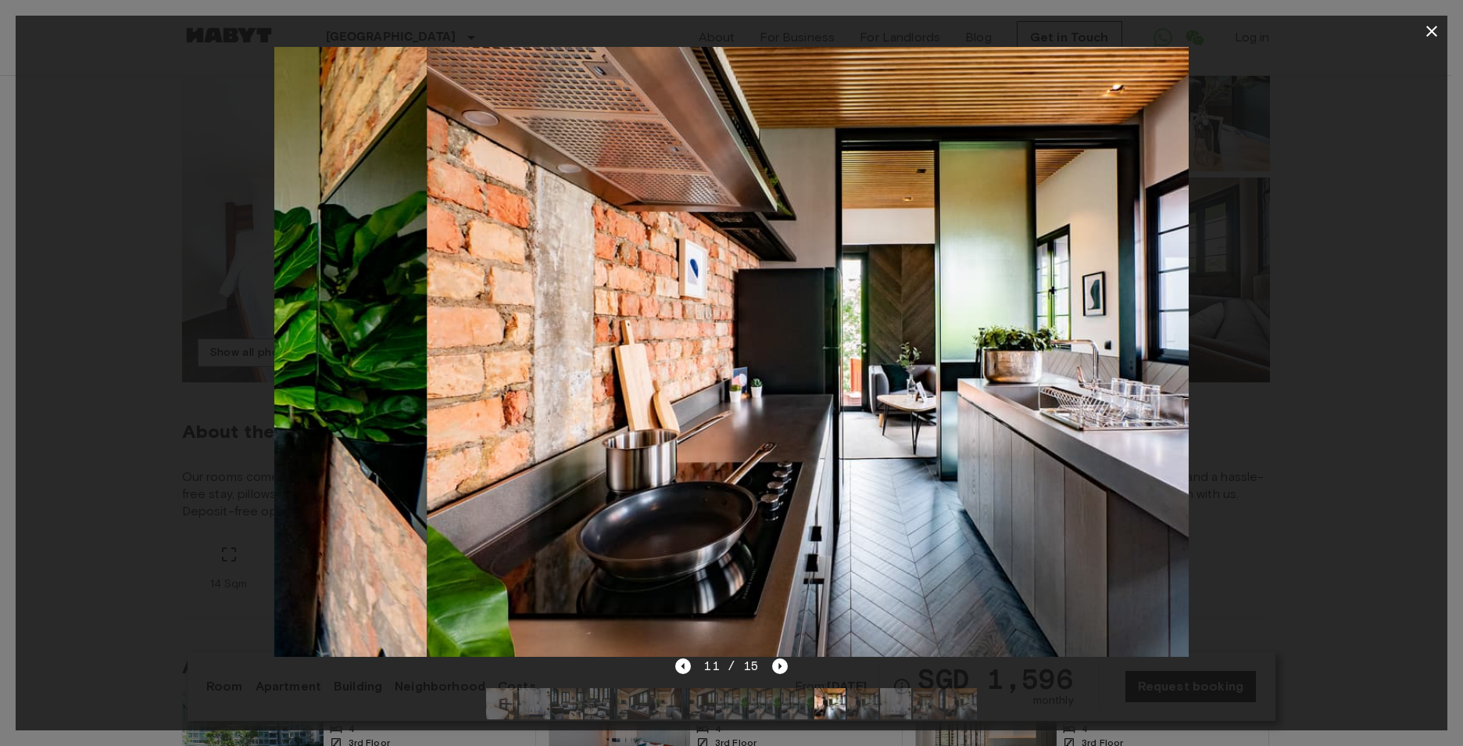
click at [897, 706] on img at bounding box center [895, 703] width 31 height 31
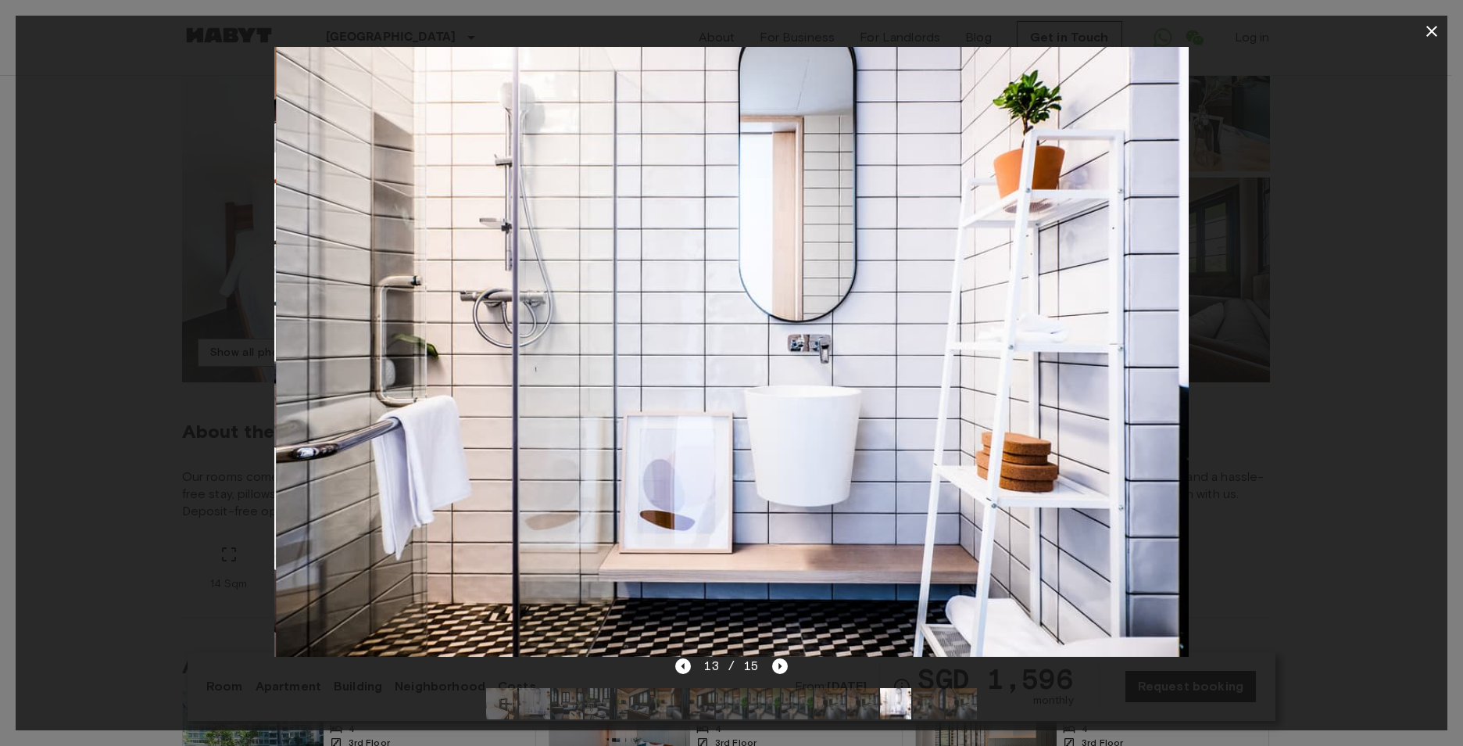
click at [855, 717] on img at bounding box center [862, 703] width 31 height 31
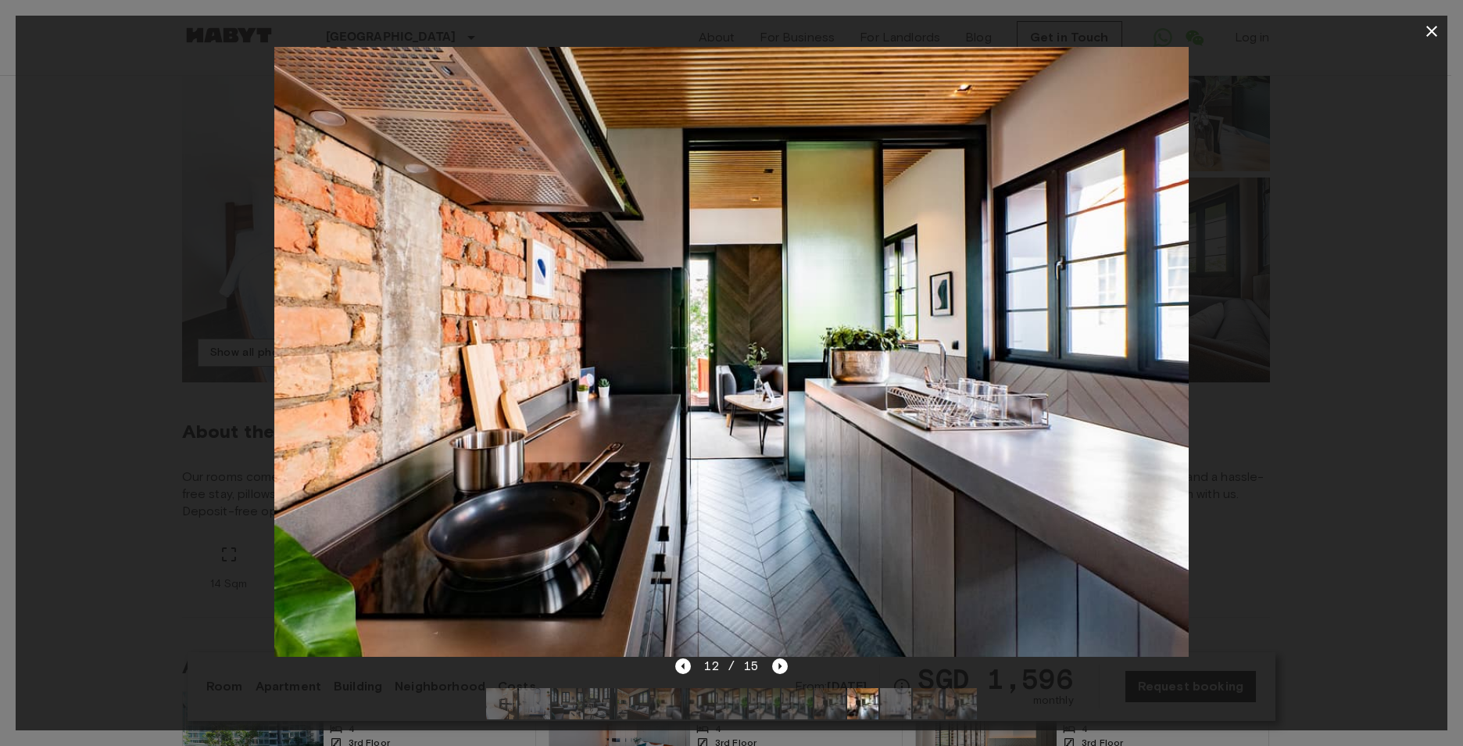
click at [828, 714] on img at bounding box center [829, 703] width 31 height 31
